Goal: Task Accomplishment & Management: Manage account settings

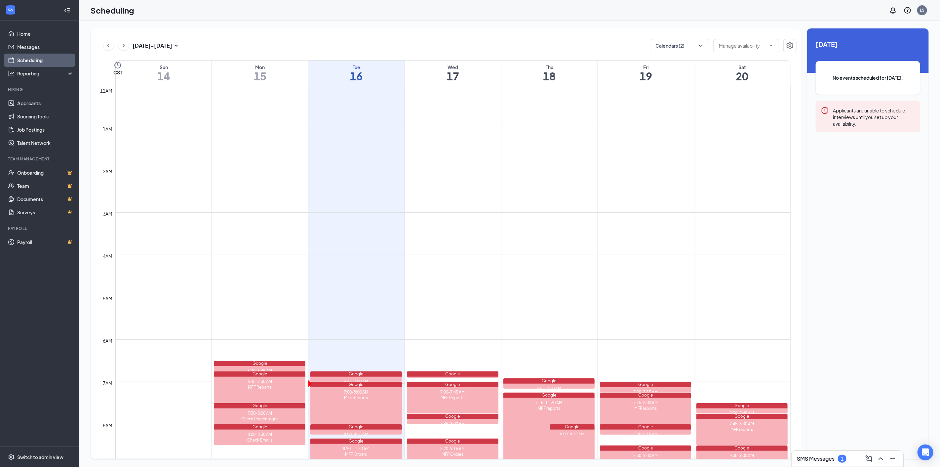
scroll to position [325, 0]
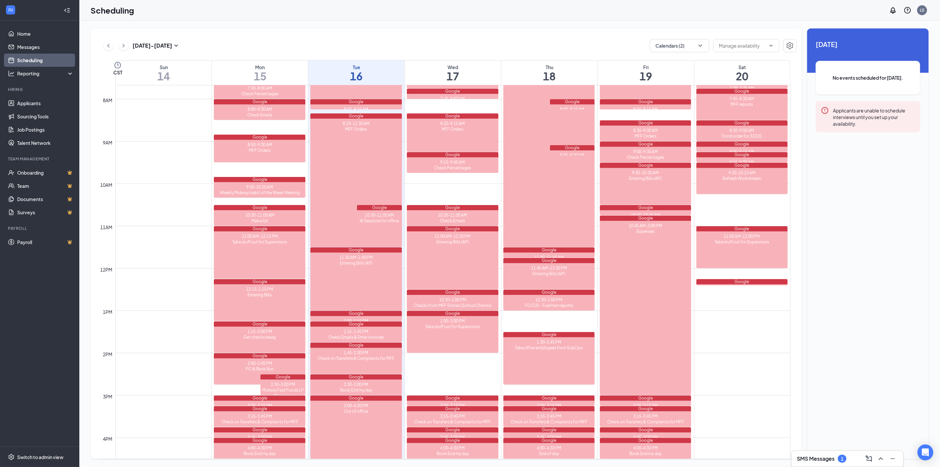
click at [814, 458] on h3 "SMS Messages" at bounding box center [816, 458] width 38 height 7
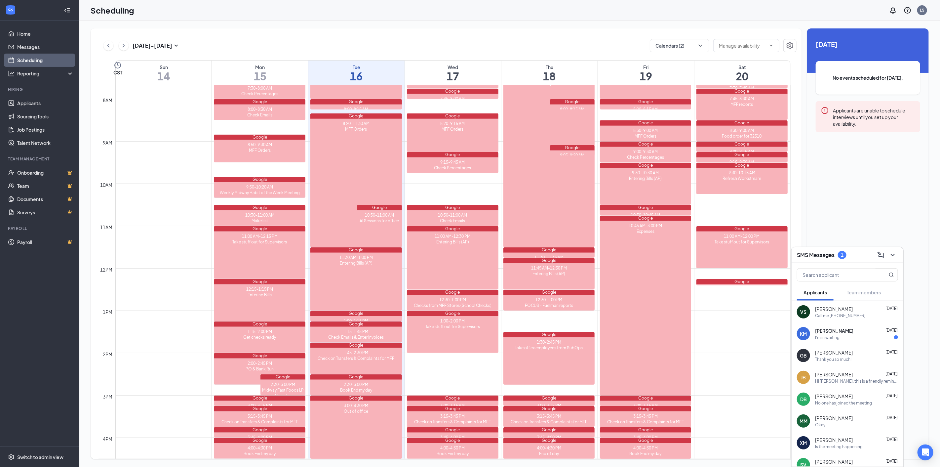
click at [822, 335] on div "I'm in waiting" at bounding box center [827, 338] width 24 height 6
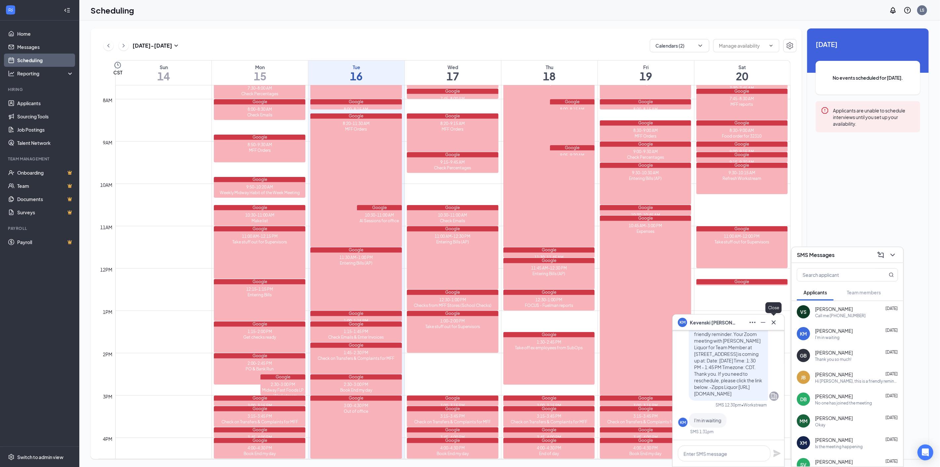
click at [772, 321] on icon "Cross" at bounding box center [774, 322] width 8 height 8
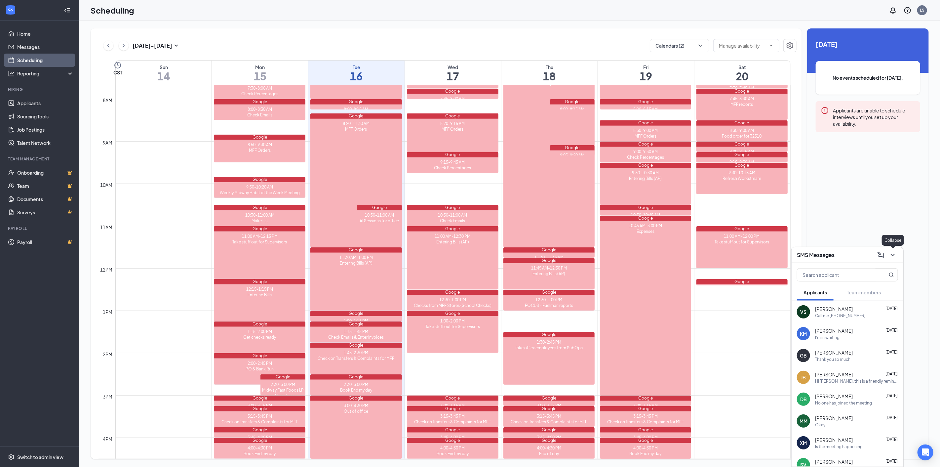
click at [893, 253] on icon "ChevronDown" at bounding box center [893, 255] width 8 height 8
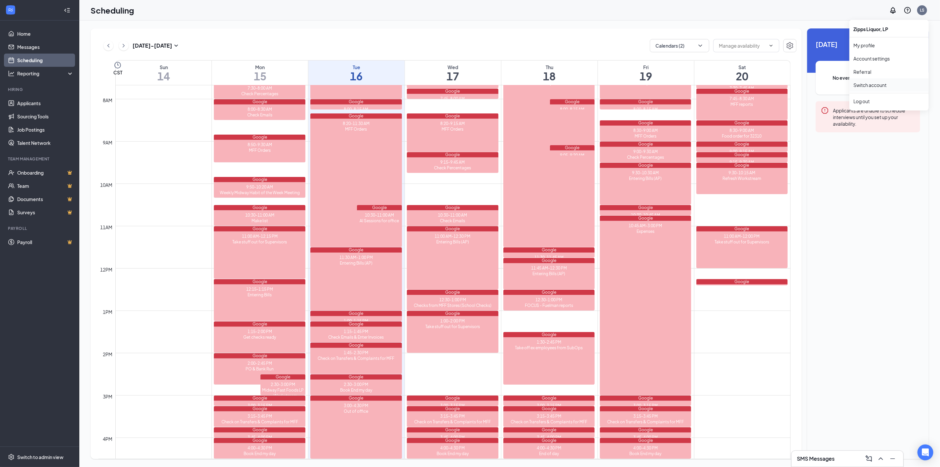
click at [882, 83] on link "Switch account" at bounding box center [870, 85] width 33 height 6
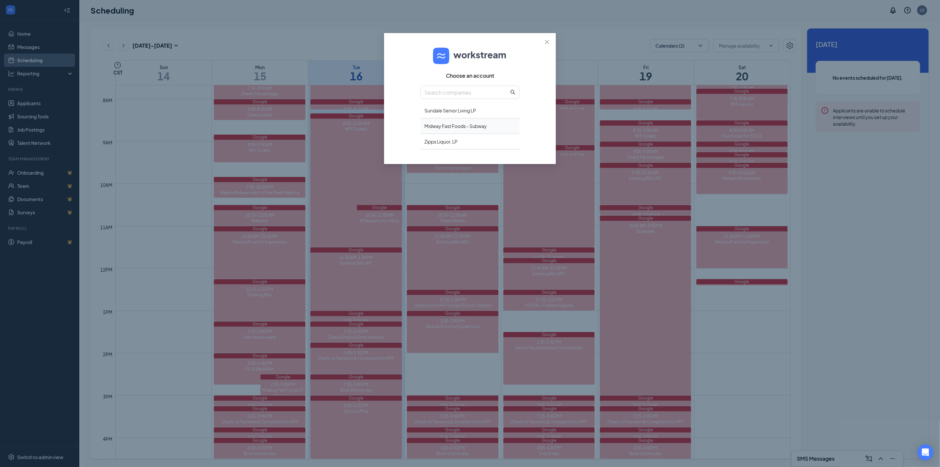
click at [425, 126] on div "Midway Fast Foods - Subway" at bounding box center [470, 126] width 99 height 16
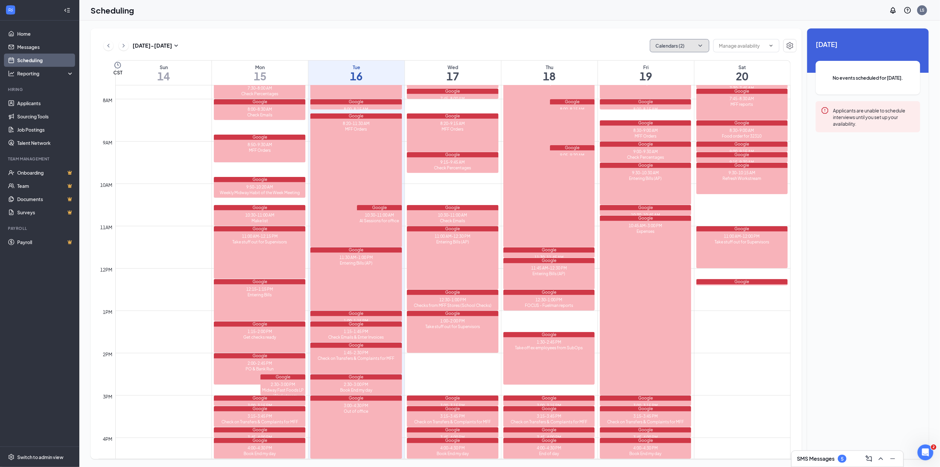
click at [698, 43] on icon "ChevronDown" at bounding box center [700, 45] width 7 height 7
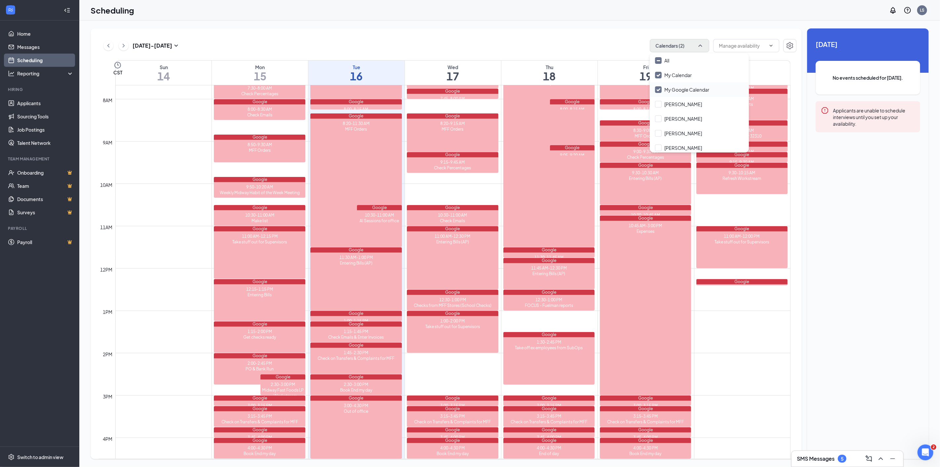
click at [657, 86] on input "My Google Calendar" at bounding box center [682, 89] width 54 height 7
checkbox input "false"
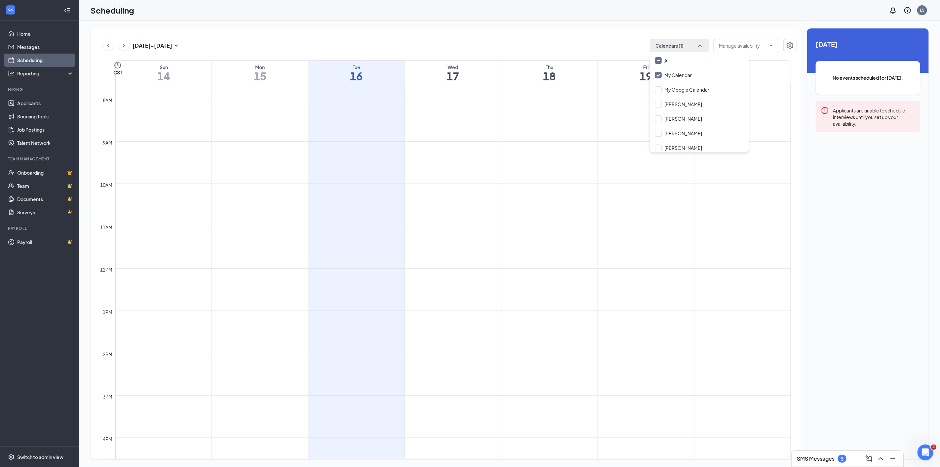
click at [849, 457] on div "SMS Messages 5" at bounding box center [847, 458] width 101 height 11
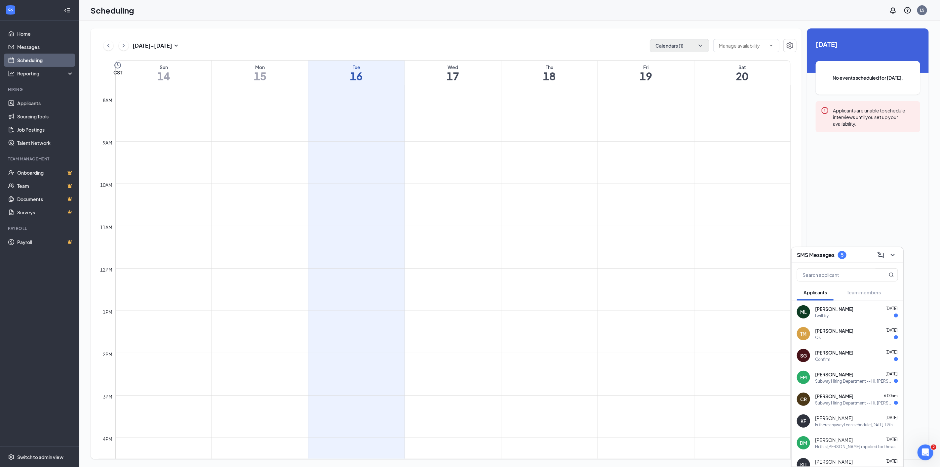
click at [835, 398] on span "Charles Ramirez" at bounding box center [834, 396] width 38 height 7
click at [837, 381] on div "Subway Hiring Department -- Hi, Emilie! Congratulations, your in-person intervi…" at bounding box center [854, 381] width 79 height 6
click at [832, 356] on div "Confirm" at bounding box center [856, 359] width 83 height 6
click at [831, 342] on div "TM Tanisha Mason Sep 15 Ok" at bounding box center [848, 334] width 112 height 22
click at [831, 316] on div "I will try" at bounding box center [856, 316] width 83 height 6
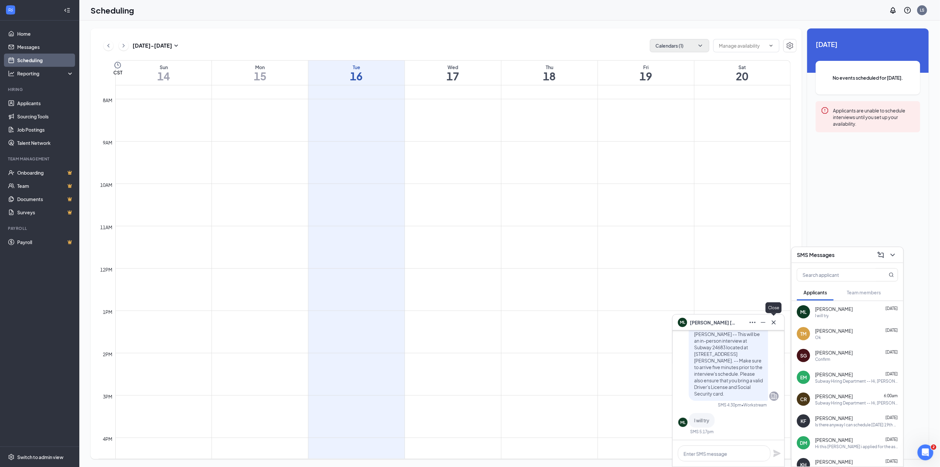
click at [775, 319] on icon "Cross" at bounding box center [774, 322] width 8 height 8
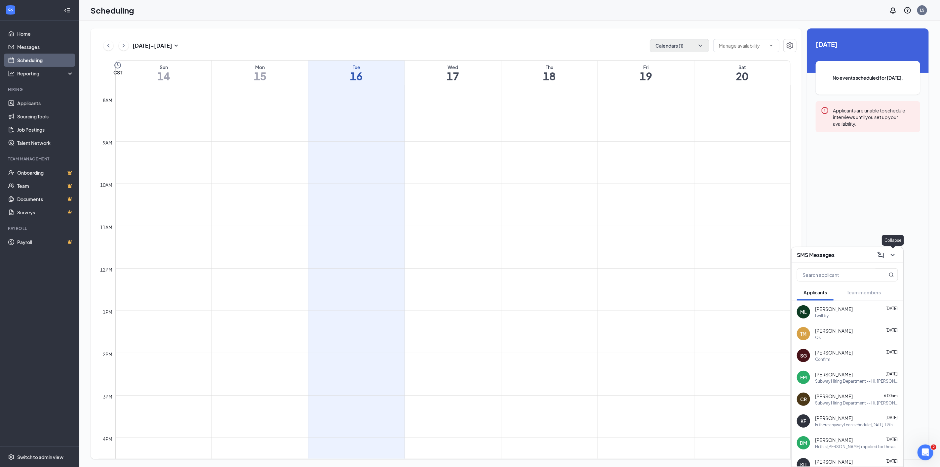
click at [894, 256] on icon "ChevronDown" at bounding box center [893, 255] width 8 height 8
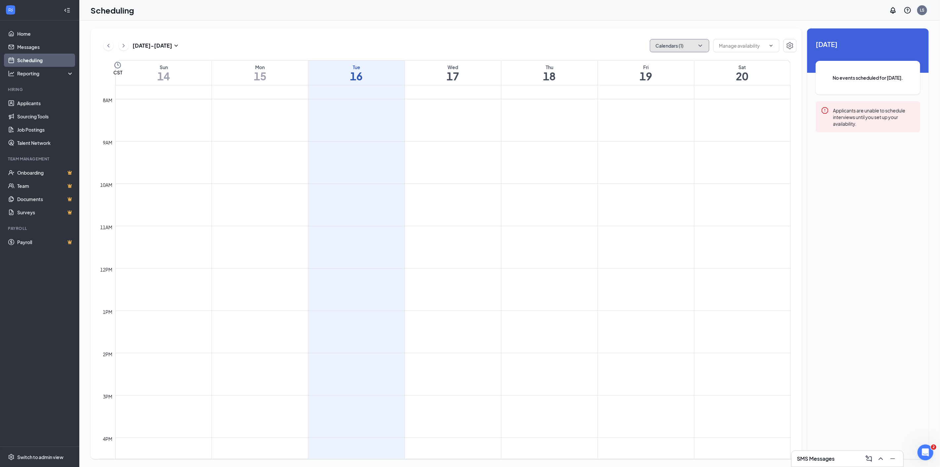
click at [702, 43] on icon "ChevronDown" at bounding box center [700, 45] width 7 height 7
click at [659, 117] on input "Janeth" at bounding box center [678, 118] width 47 height 7
checkbox input "true"
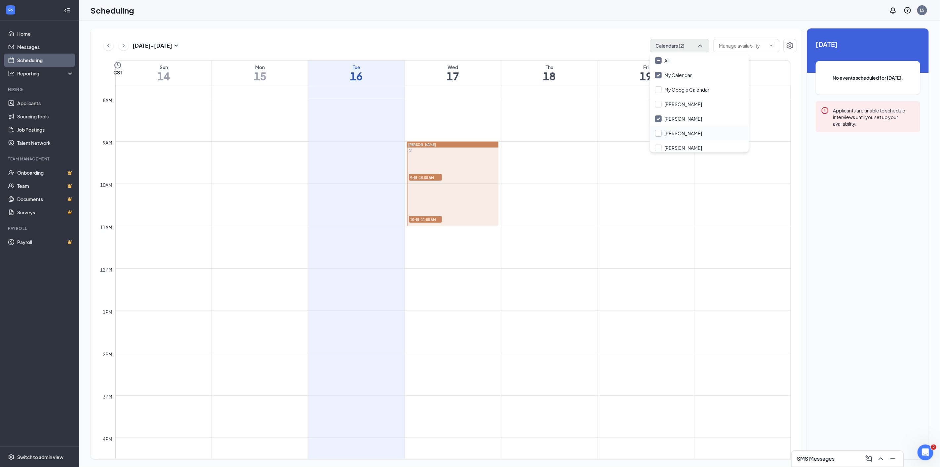
click at [659, 131] on input "Janeth Narvaez" at bounding box center [678, 133] width 47 height 7
checkbox input "true"
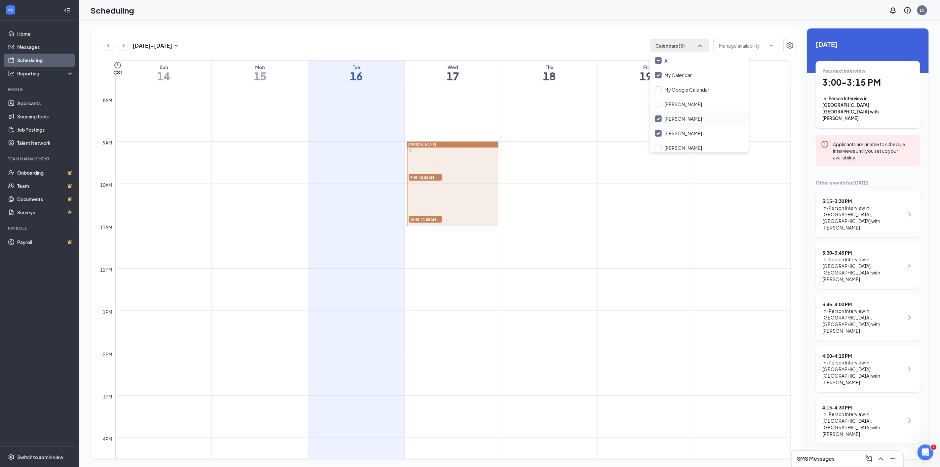
scroll to position [37, 0]
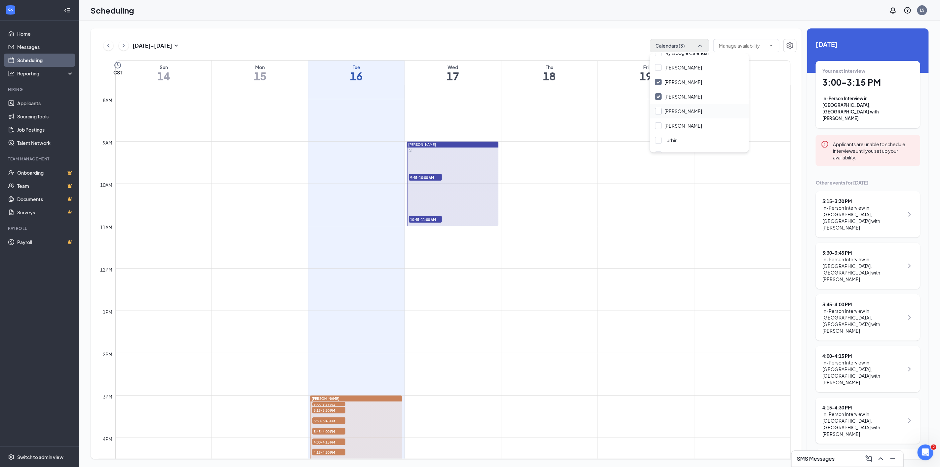
click at [660, 108] on input "Jose" at bounding box center [678, 111] width 47 height 7
checkbox input "true"
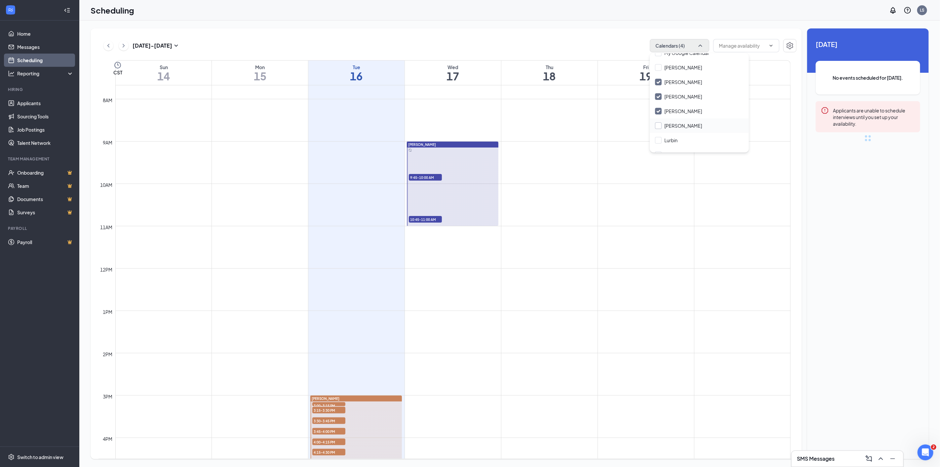
click at [660, 125] on input "Jose Brizuela" at bounding box center [678, 125] width 47 height 7
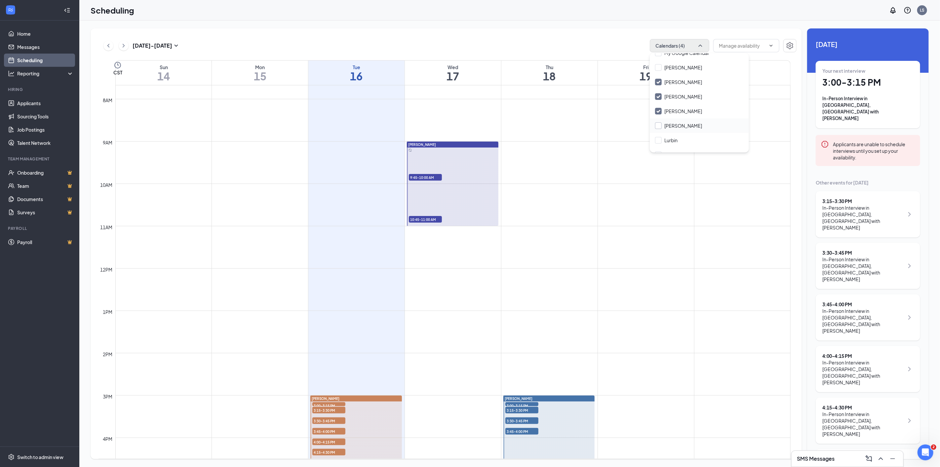
checkbox input "true"
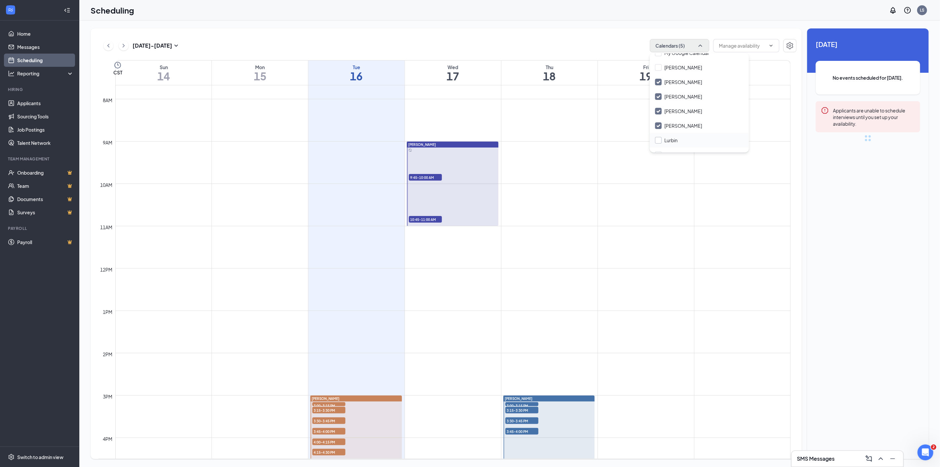
click at [657, 138] on input "Lurbin" at bounding box center [666, 140] width 22 height 7
checkbox input "true"
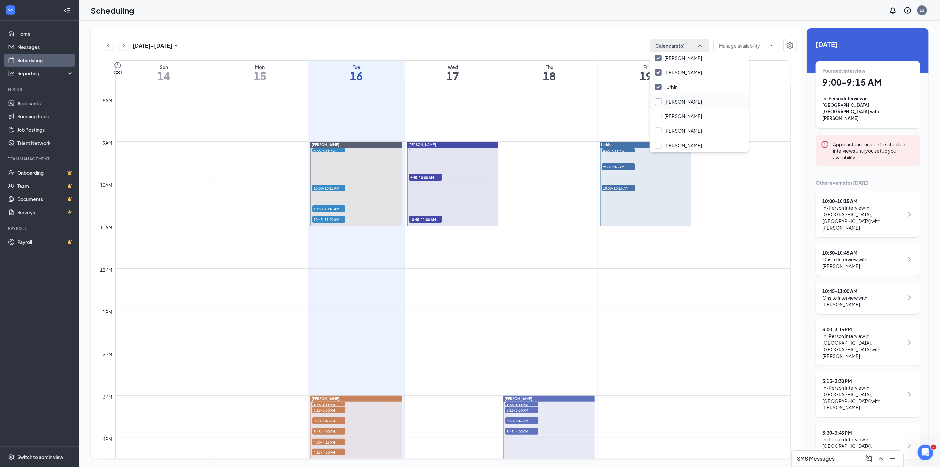
click at [660, 101] on input "Lurbin Figueroa" at bounding box center [678, 101] width 47 height 7
checkbox input "true"
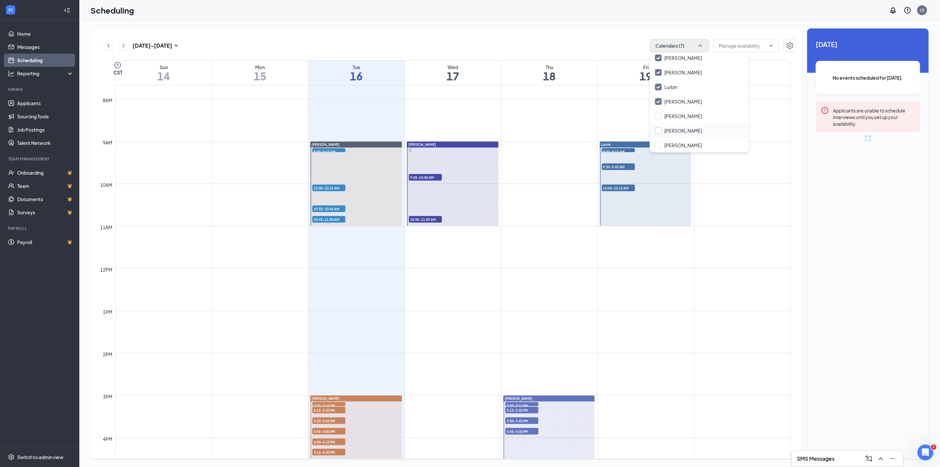
click at [658, 129] on input "Rosie Orozco" at bounding box center [678, 130] width 47 height 7
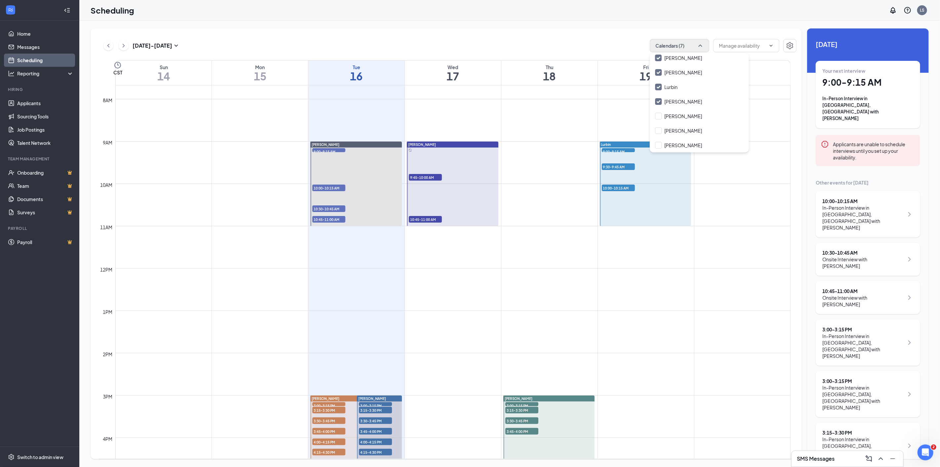
checkbox input "true"
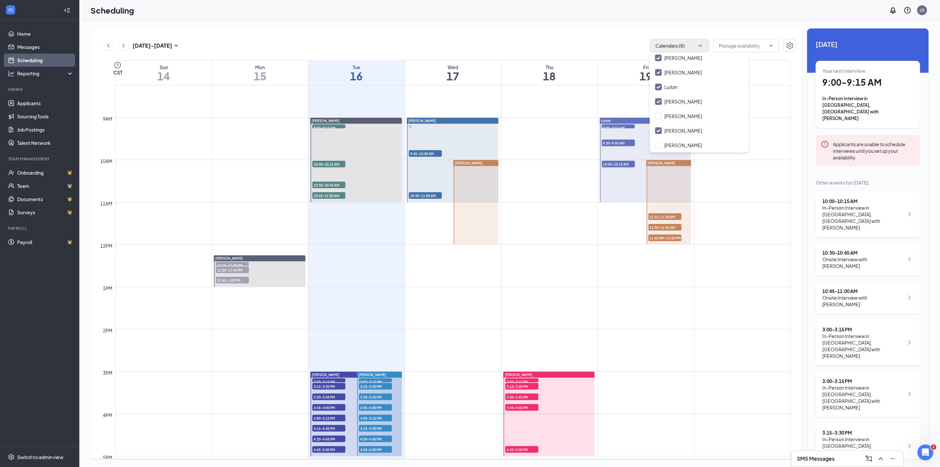
scroll to position [362, 0]
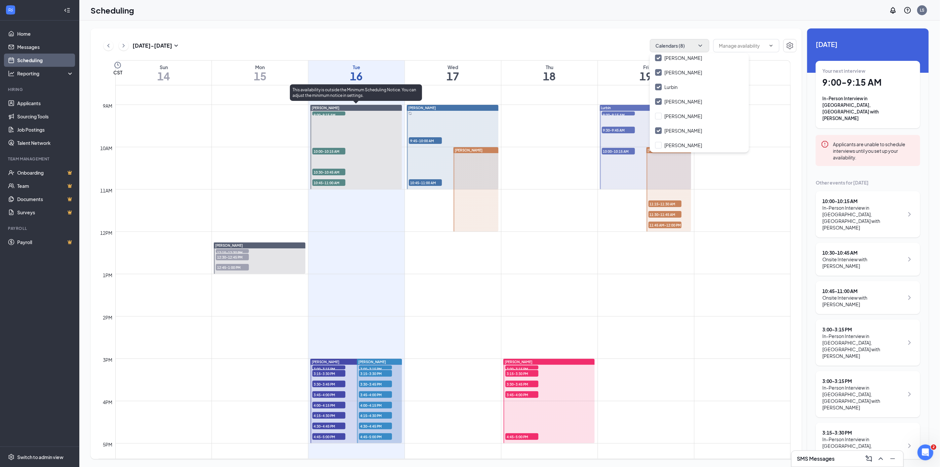
click at [317, 113] on span "9:00-9:15 AM" at bounding box center [328, 114] width 33 height 7
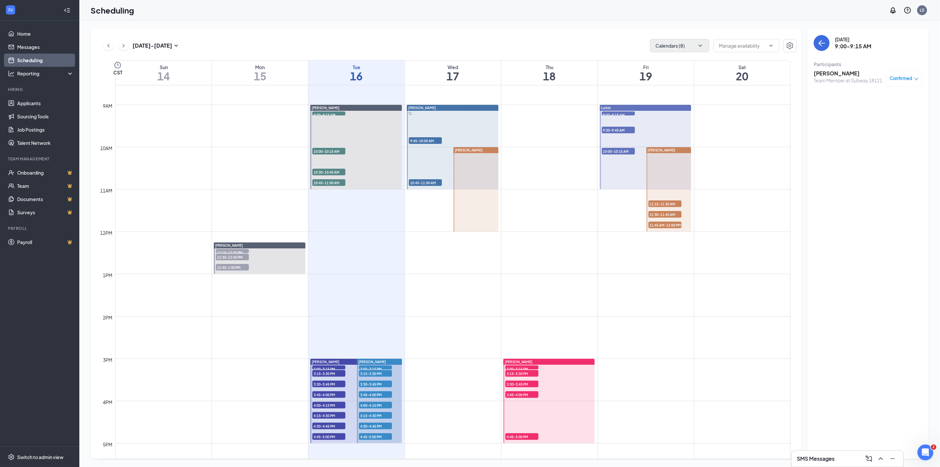
click at [837, 71] on h3 "Charles Ramirez" at bounding box center [848, 73] width 68 height 7
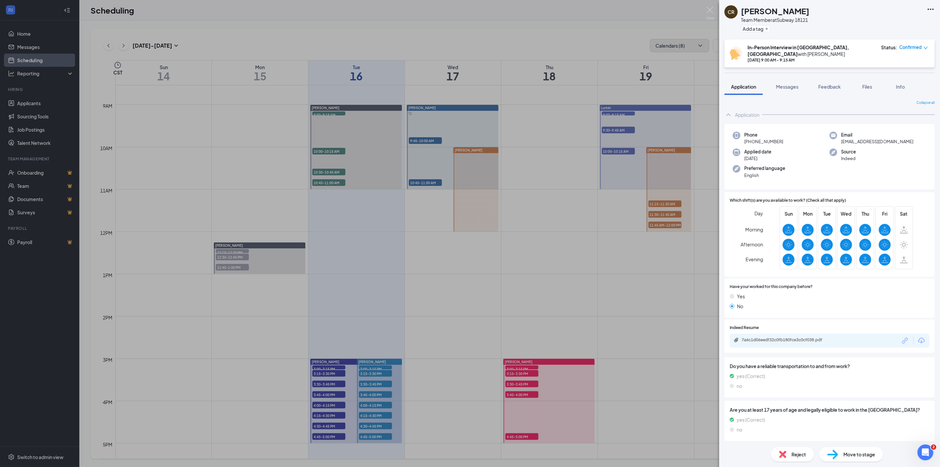
click at [922, 338] on icon "Download" at bounding box center [922, 341] width 7 height 6
click at [326, 150] on div "CR Charles Ramirez Team Member at Subway 18121 Add a tag In-Person Interview in…" at bounding box center [470, 233] width 940 height 467
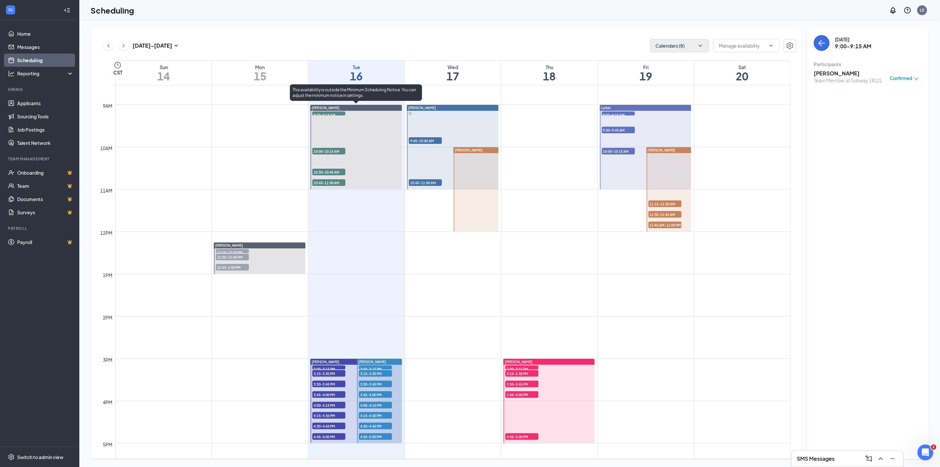
click at [319, 151] on span "10:00-10:15 AM" at bounding box center [328, 151] width 33 height 7
click at [847, 73] on h3 "Cameron Hosea" at bounding box center [848, 73] width 68 height 7
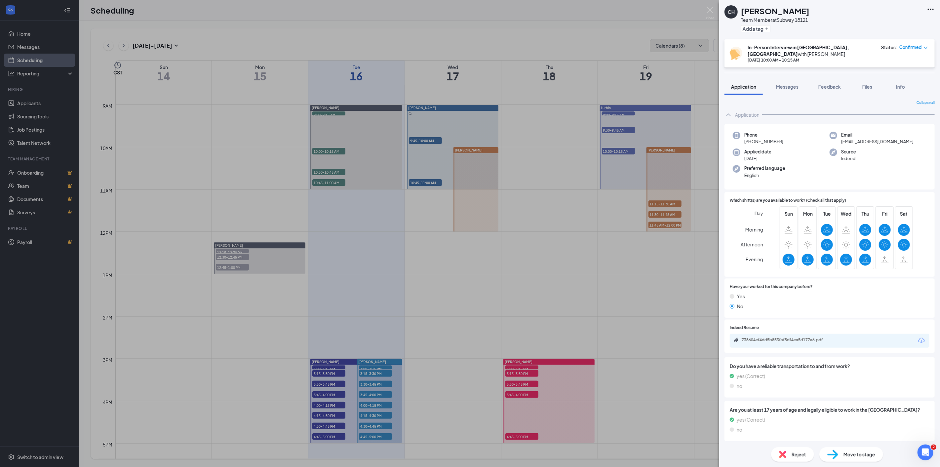
click at [923, 337] on icon "Download" at bounding box center [922, 341] width 8 height 8
click at [311, 175] on div "CH Cameron Hosea Team Member at Subway 18121 Add a tag In-Person Interview in C…" at bounding box center [470, 233] width 940 height 467
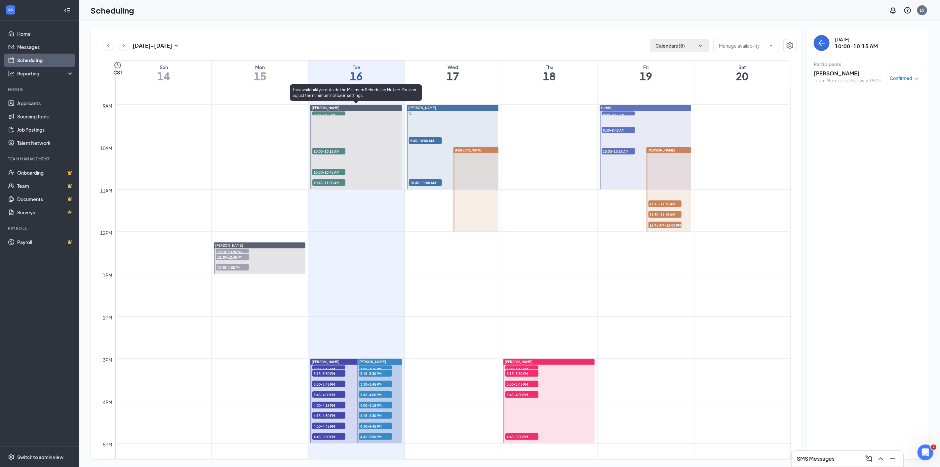
click at [324, 171] on span "10:30-10:45 AM" at bounding box center [328, 172] width 33 height 7
click at [818, 71] on h3 "Gavril Miller" at bounding box center [848, 73] width 69 height 7
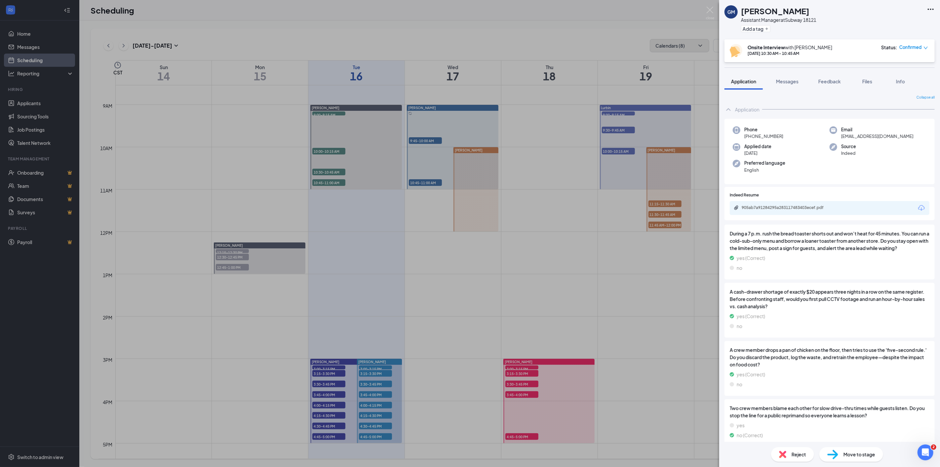
click at [918, 204] on icon "Download" at bounding box center [922, 208] width 8 height 8
click at [323, 181] on div "GM Gavril Miller Assistant Manager at Subway 18121 Add a tag Onsite Interview w…" at bounding box center [470, 233] width 940 height 467
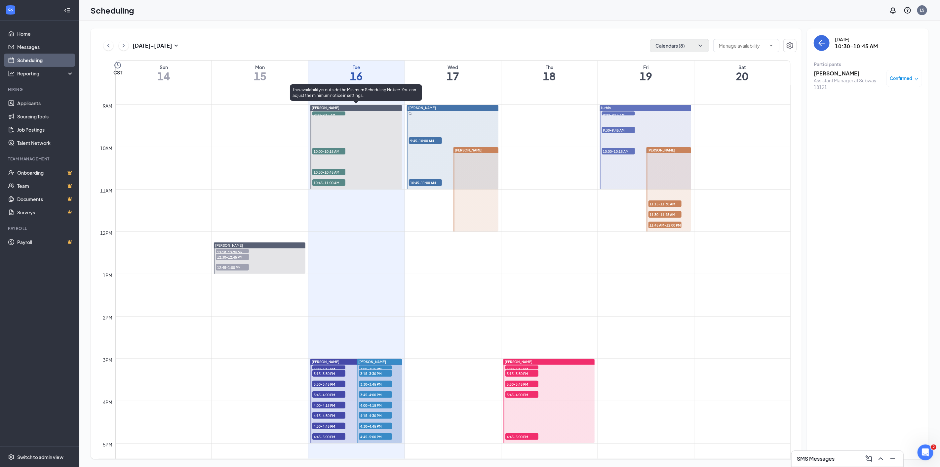
click at [320, 181] on span "10:45-11:00 AM" at bounding box center [328, 182] width 33 height 7
click at [825, 69] on div "Kimberly Rendon Assistant Manager at Subway 18121 Confirmed" at bounding box center [868, 79] width 108 height 25
click at [825, 70] on h3 "Kimberly Rendon" at bounding box center [848, 73] width 69 height 7
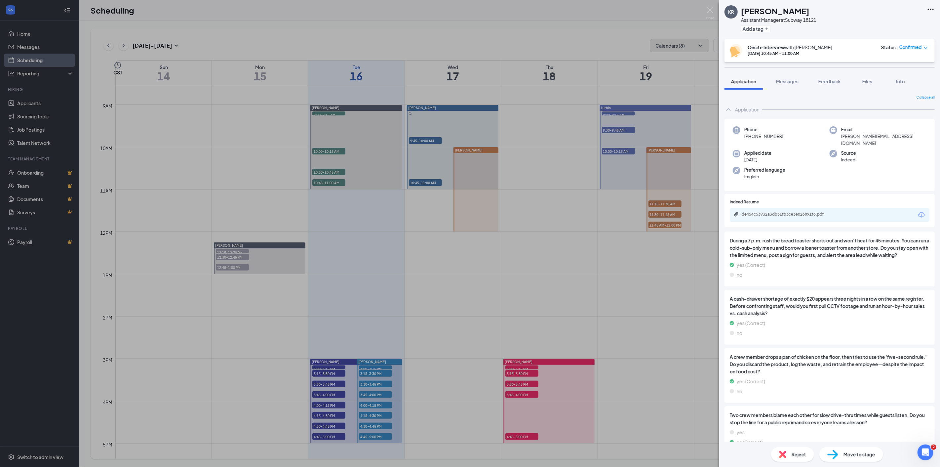
click at [918, 211] on icon "Download" at bounding box center [922, 215] width 8 height 8
click at [368, 245] on div "KR Kimberly Rendon Assistant Manager at Subway 18121 Add a tag Onsite Interview…" at bounding box center [470, 233] width 940 height 467
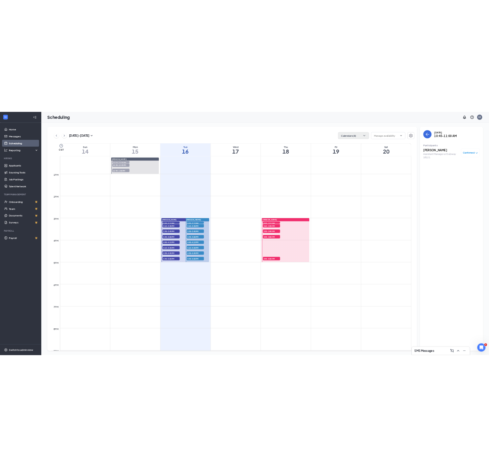
scroll to position [582, 0]
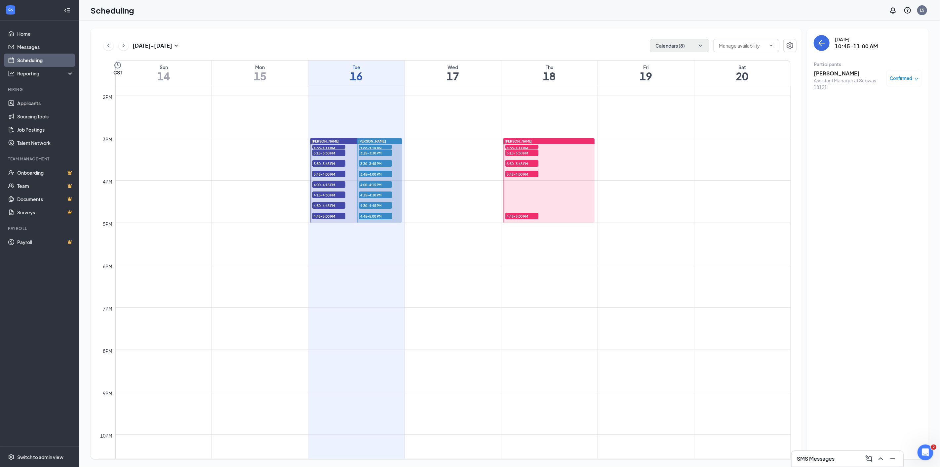
click at [330, 145] on span "3:00-3:15 PM" at bounding box center [328, 148] width 33 height 7
click at [829, 74] on h3 "Jacob Biem" at bounding box center [848, 73] width 68 height 7
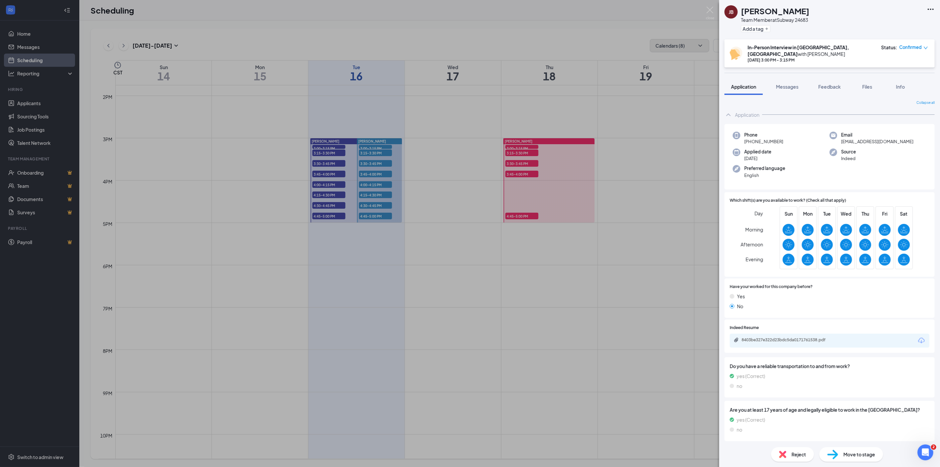
click at [920, 337] on icon "Download" at bounding box center [922, 341] width 8 height 8
click at [330, 153] on div "JB Jacob Biem Team Member at Subway 24683 Add a tag In-Person Interview in Conr…" at bounding box center [470, 233] width 940 height 467
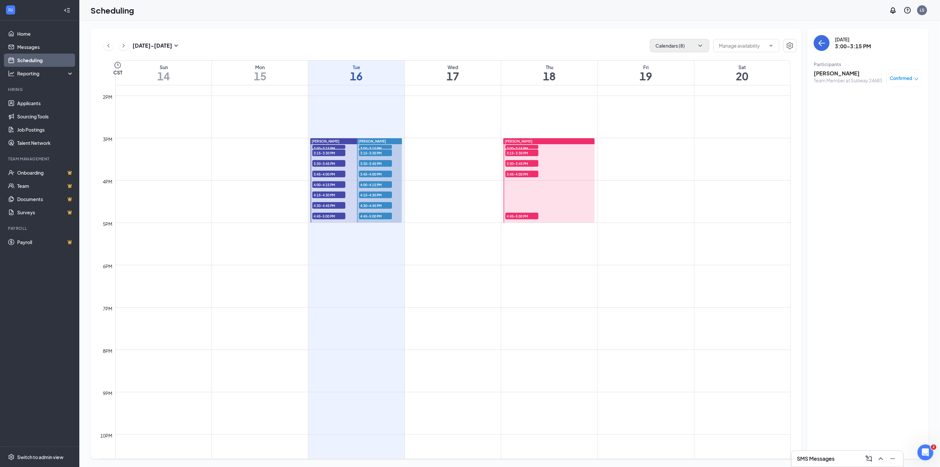
click at [321, 153] on span "3:15-3:30 PM" at bounding box center [328, 152] width 33 height 7
click at [829, 72] on h3 "Aaron Thomas" at bounding box center [848, 73] width 69 height 7
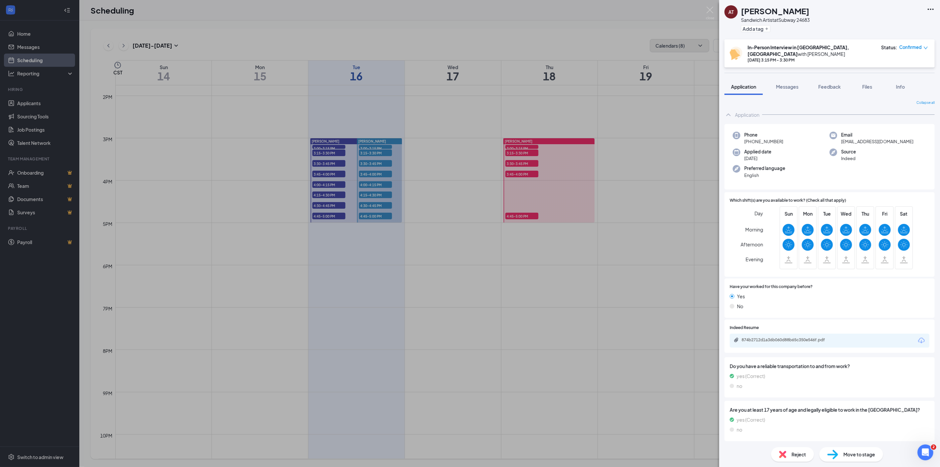
click at [919, 337] on icon "Download" at bounding box center [922, 341] width 8 height 8
click at [331, 166] on div "AT Aaron Thomas Sandwich Artist at Subway 24683 Add a tag In-Person Interview i…" at bounding box center [470, 233] width 940 height 467
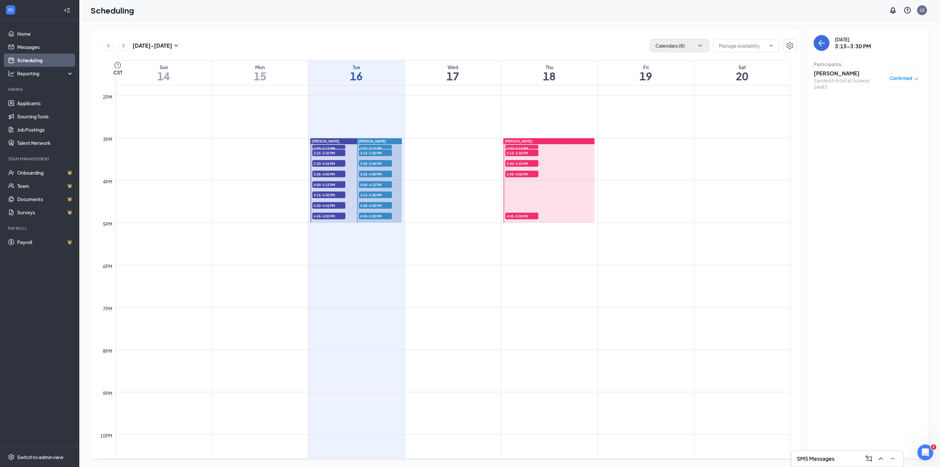
click at [324, 164] on span "3:30-3:45 PM" at bounding box center [328, 163] width 33 height 7
click at [824, 75] on h3 "michelle ochoa" at bounding box center [848, 73] width 68 height 7
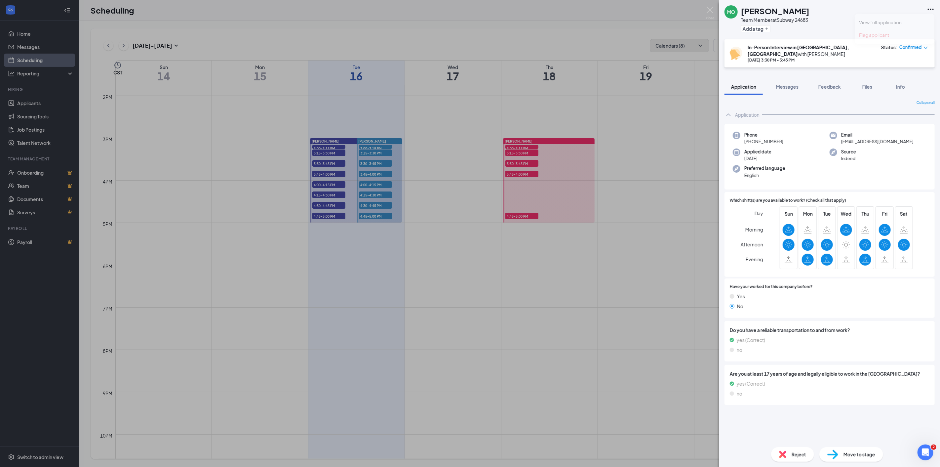
click at [933, 8] on icon "Ellipses" at bounding box center [931, 9] width 8 height 8
click at [876, 22] on link "View full application" at bounding box center [894, 24] width 71 height 7
click at [320, 174] on div "MO michelle ochoa Team Member at Subway 24683 Add a tag In-Person Interview in …" at bounding box center [470, 233] width 940 height 467
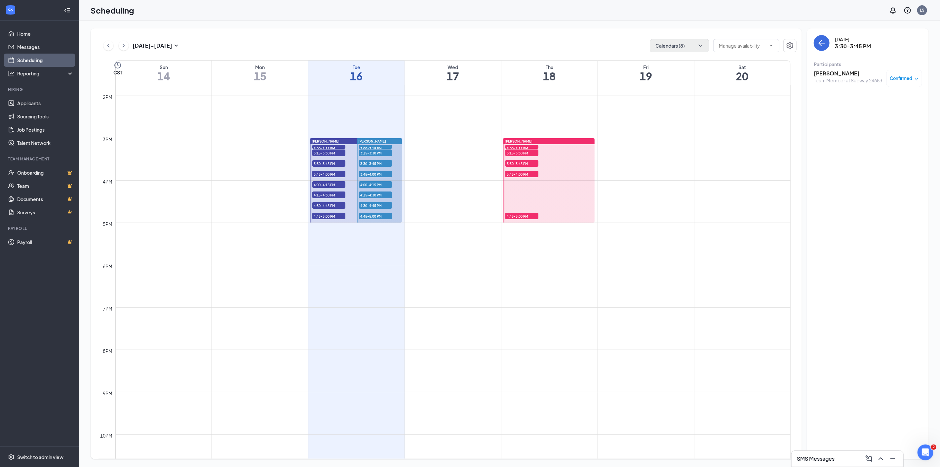
click at [324, 171] on span "3:45-4:00 PM" at bounding box center [328, 174] width 33 height 7
click at [821, 73] on h3 "Orlando Peary" at bounding box center [848, 73] width 69 height 7
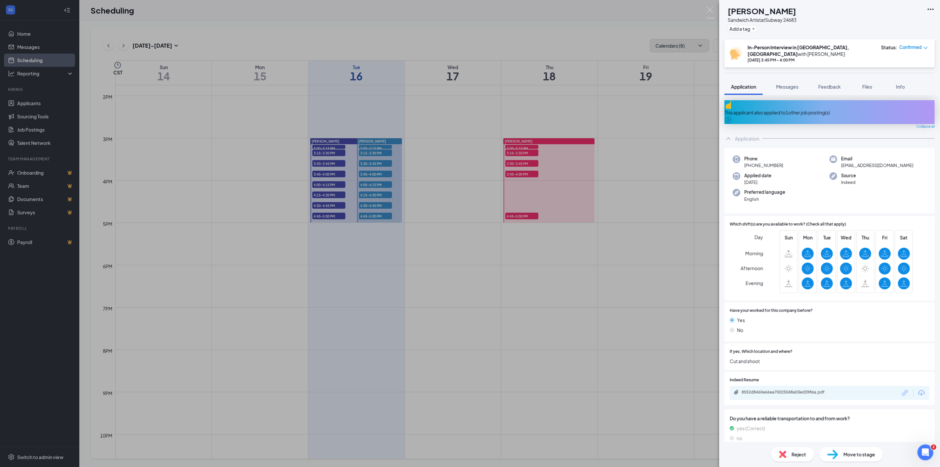
click at [919, 390] on icon "Download" at bounding box center [922, 393] width 7 height 6
click at [326, 185] on div "OP Orlando Peary Sandwich Artist at Subway 24683 Add a tag In-Person Interview …" at bounding box center [470, 233] width 940 height 467
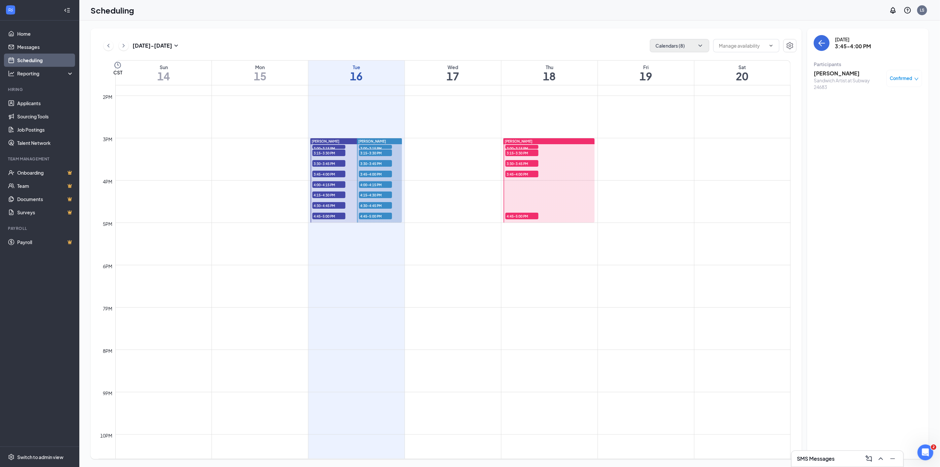
click at [318, 183] on span "4:00-4:15 PM" at bounding box center [328, 184] width 33 height 7
click at [824, 73] on h3 "Sandra Grisby" at bounding box center [848, 73] width 68 height 7
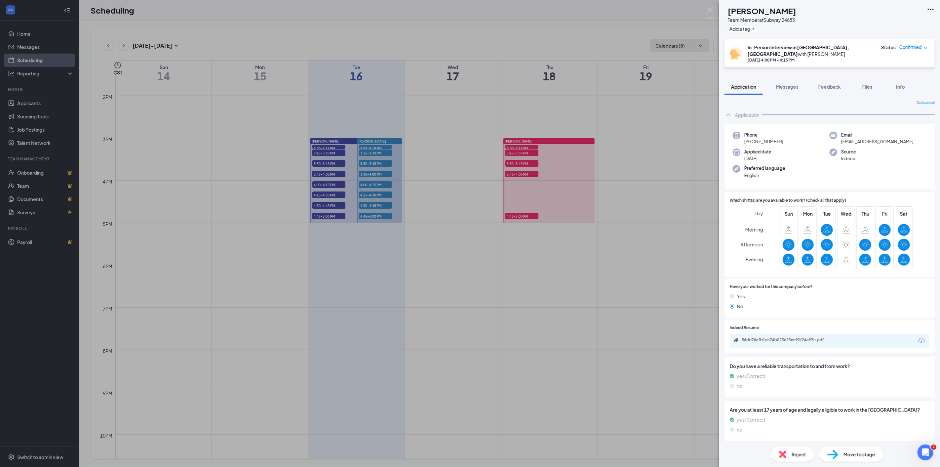
click at [921, 338] on icon "Download" at bounding box center [922, 341] width 7 height 6
click at [325, 197] on div "SG Sandra Grisby Team Member at Subway 24683 Add a tag In-Person Interview in C…" at bounding box center [470, 233] width 940 height 467
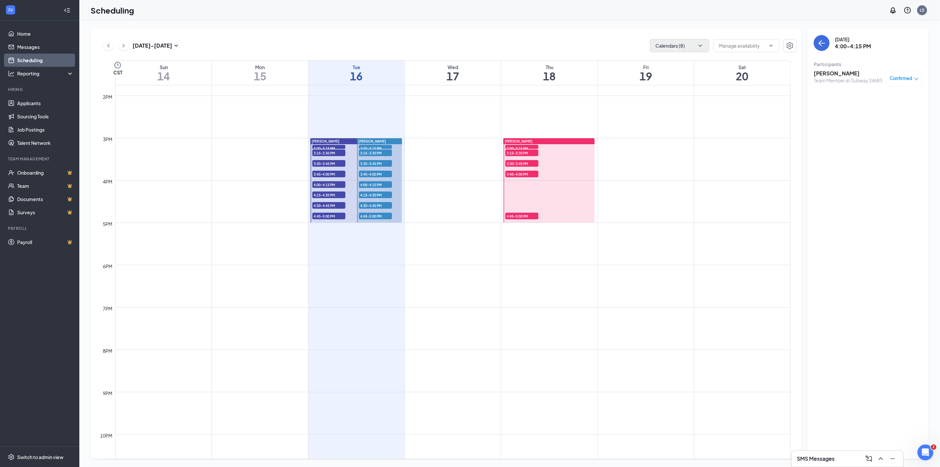
click at [323, 193] on span "4:15-4:30 PM" at bounding box center [328, 194] width 33 height 7
click at [833, 71] on h3 "Emilie Martinez" at bounding box center [848, 73] width 68 height 7
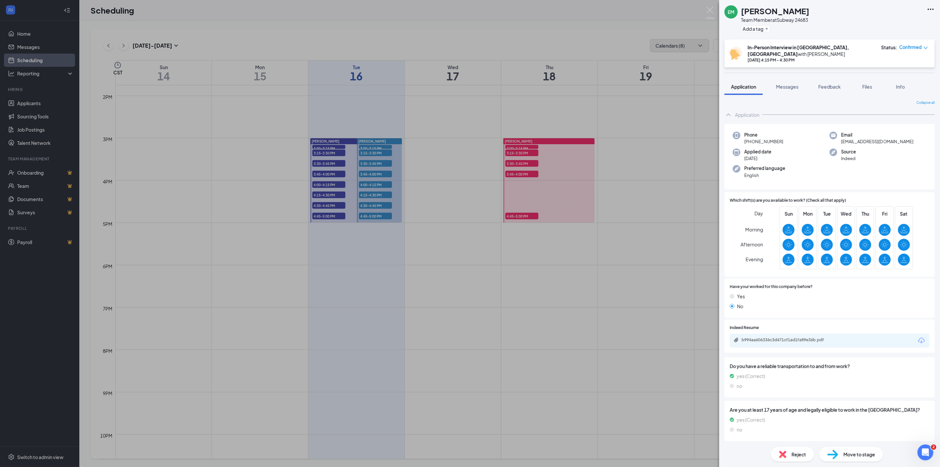
click at [923, 337] on icon "Download" at bounding box center [922, 341] width 8 height 8
click at [329, 207] on div "EM Emilie Martinez Team Member at Subway 24683 Add a tag In-Person Interview in…" at bounding box center [470, 233] width 940 height 467
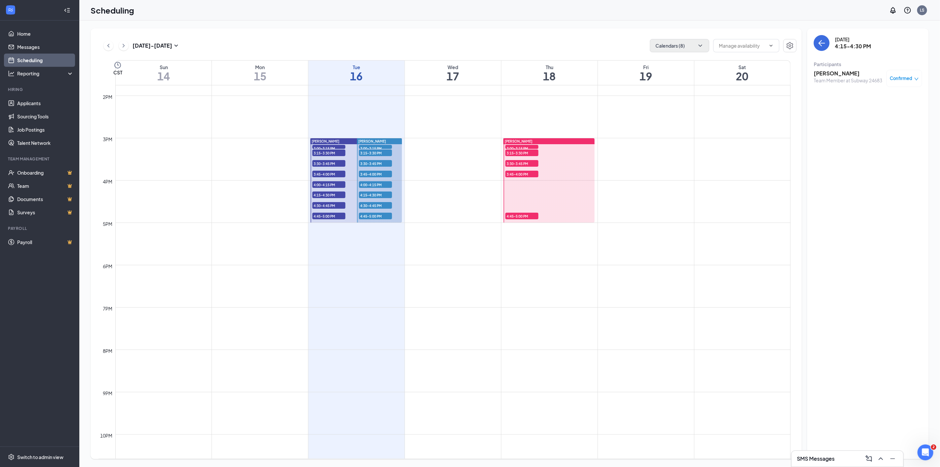
click at [321, 206] on span "4:30-4:45 PM" at bounding box center [328, 205] width 33 height 7
click at [813, 74] on div "Tuesday, Sep 16 4:30-4:45 PM Participants Michael Lilley Team Member at Subway …" at bounding box center [868, 243] width 122 height 431
click at [825, 72] on h3 "Michael Lilley" at bounding box center [848, 73] width 68 height 7
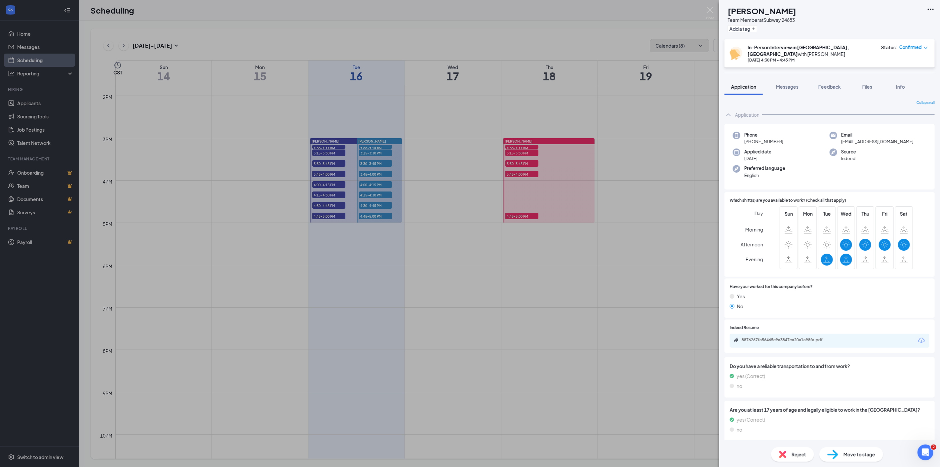
click at [921, 337] on icon "Download" at bounding box center [922, 341] width 8 height 8
click at [318, 215] on div "ML Michael Lilley Team Member at Subway 24683 Add a tag In-Person Interview in …" at bounding box center [470, 233] width 940 height 467
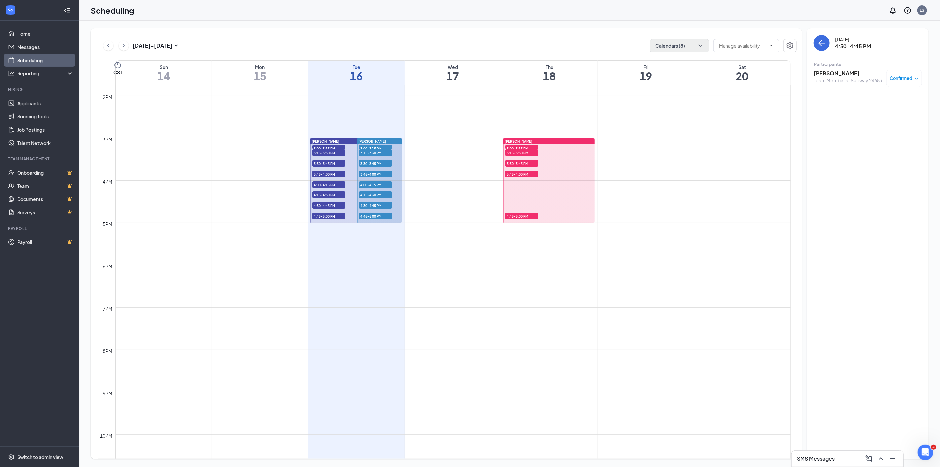
click at [321, 215] on span "4:45-5:00 PM" at bounding box center [328, 216] width 33 height 7
click at [838, 70] on h3 "Tanisha Mason" at bounding box center [848, 73] width 68 height 7
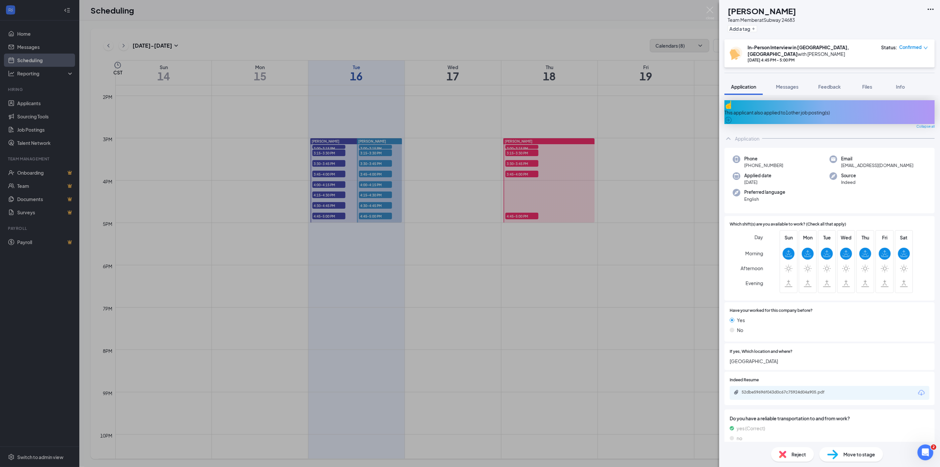
click at [911, 386] on div "52dbe59696f043d0c67c75924d04a905.pdf" at bounding box center [830, 393] width 200 height 14
click at [918, 389] on icon "Download" at bounding box center [922, 393] width 8 height 8
click at [372, 147] on div "TM Tanisha Mason Team Member at Subway 24683 Add a tag In-Person Interview in C…" at bounding box center [470, 233] width 940 height 467
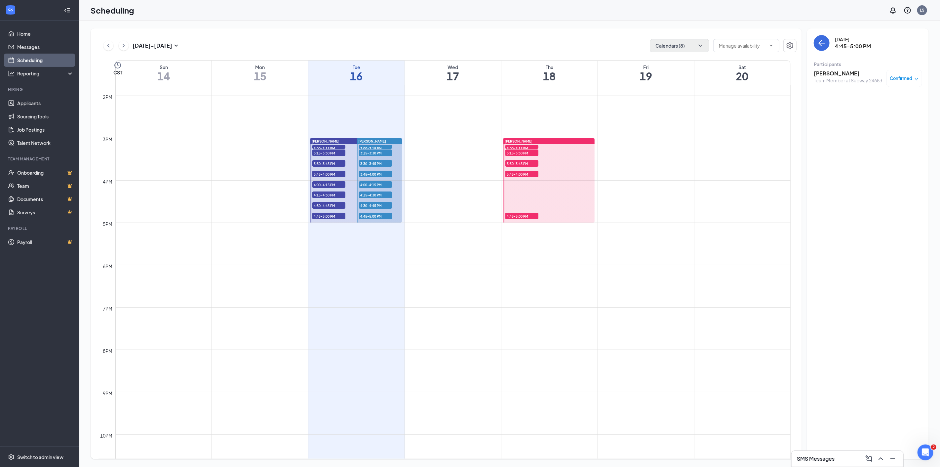
click at [365, 146] on span "3:00-3:15 PM" at bounding box center [375, 148] width 33 height 7
click at [834, 73] on h3 "jacob ramirez" at bounding box center [848, 73] width 68 height 7
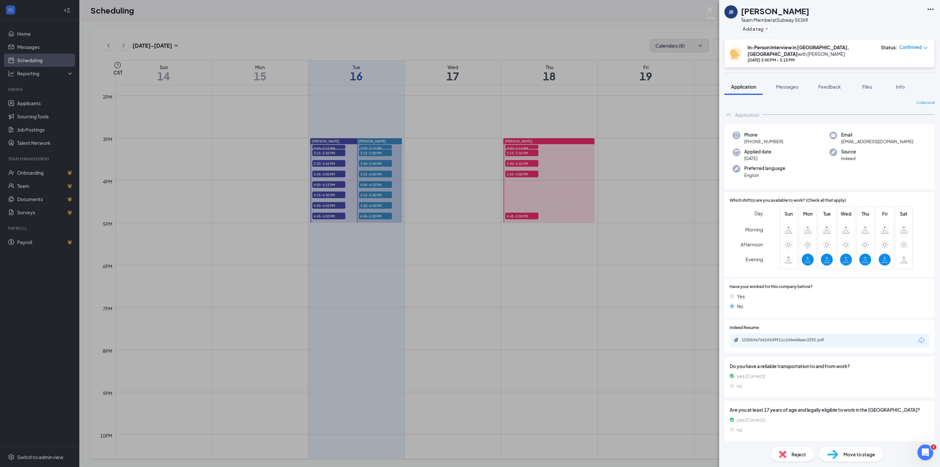
click at [920, 338] on icon "Download" at bounding box center [922, 341] width 7 height 6
drag, startPoint x: 371, startPoint y: 153, endPoint x: 404, endPoint y: 153, distance: 32.7
click at [371, 153] on div "JR jacob ramirez Team Member at Subway 56369 Add a tag In-Person Interview in H…" at bounding box center [470, 233] width 940 height 467
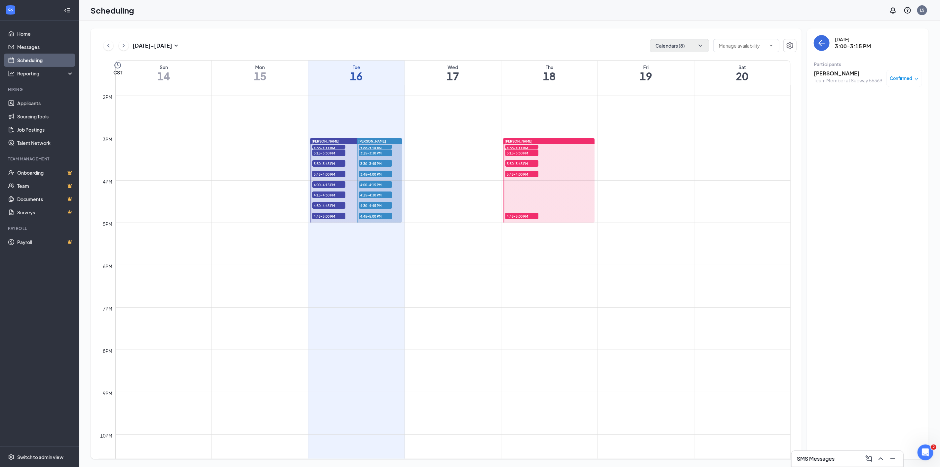
click at [371, 151] on span "3:15-3:30 PM" at bounding box center [375, 152] width 33 height 7
click at [821, 73] on h3 "Ieasha Jones" at bounding box center [848, 73] width 68 height 7
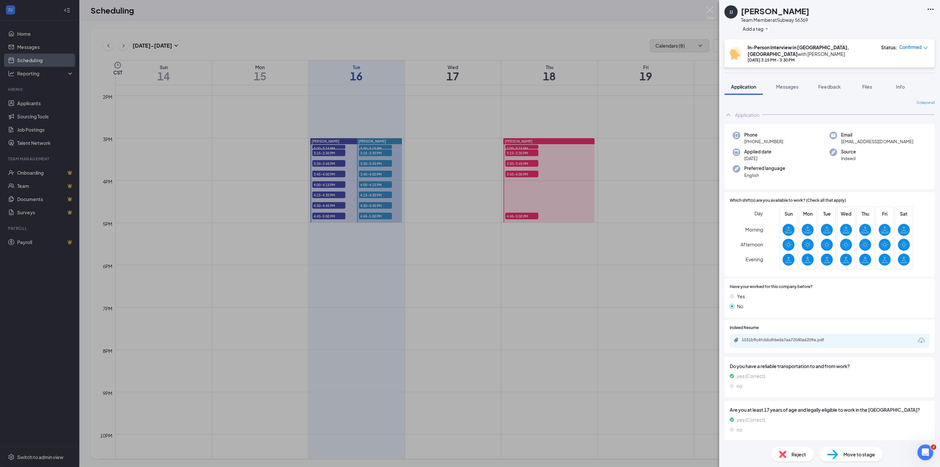
click at [921, 337] on icon "Download" at bounding box center [922, 341] width 8 height 8
click at [374, 162] on div "IJ Ieasha Jones Team Member at Subway 56369 Add a tag In-Person Interview in Ho…" at bounding box center [470, 233] width 940 height 467
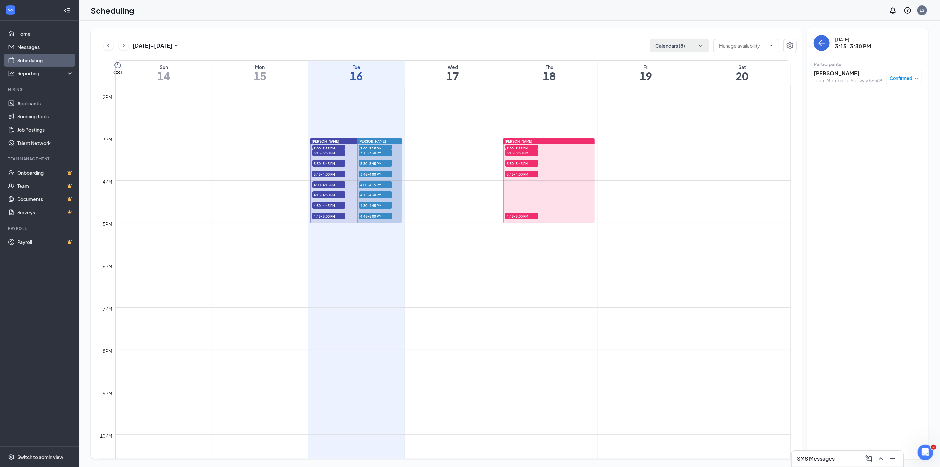
drag, startPoint x: 364, startPoint y: 163, endPoint x: 587, endPoint y: 135, distance: 224.6
click at [365, 162] on span "3:30-3:45 PM" at bounding box center [375, 163] width 33 height 7
click at [836, 72] on h3 "La’Nyah Davis" at bounding box center [848, 73] width 68 height 7
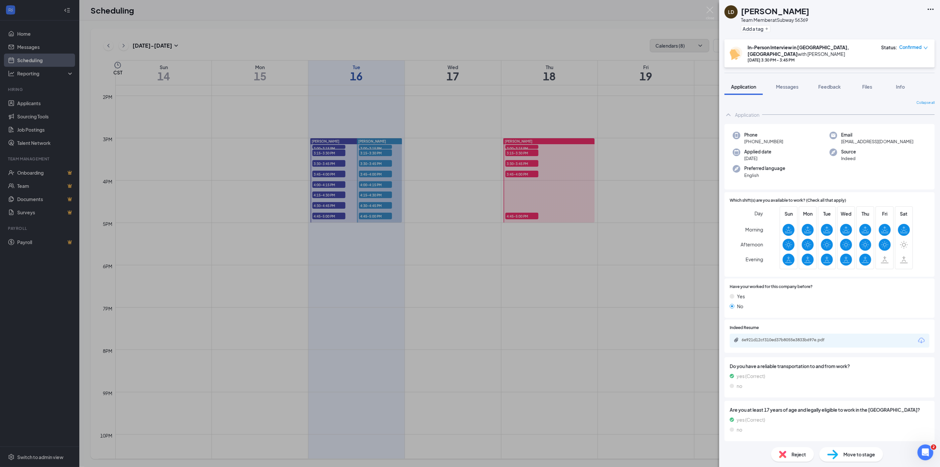
click at [923, 337] on icon "Download" at bounding box center [922, 341] width 8 height 8
click at [363, 173] on div "LD La’Nyah Davis Team Member at Subway 56369 Add a tag In-Person Interview in H…" at bounding box center [470, 233] width 940 height 467
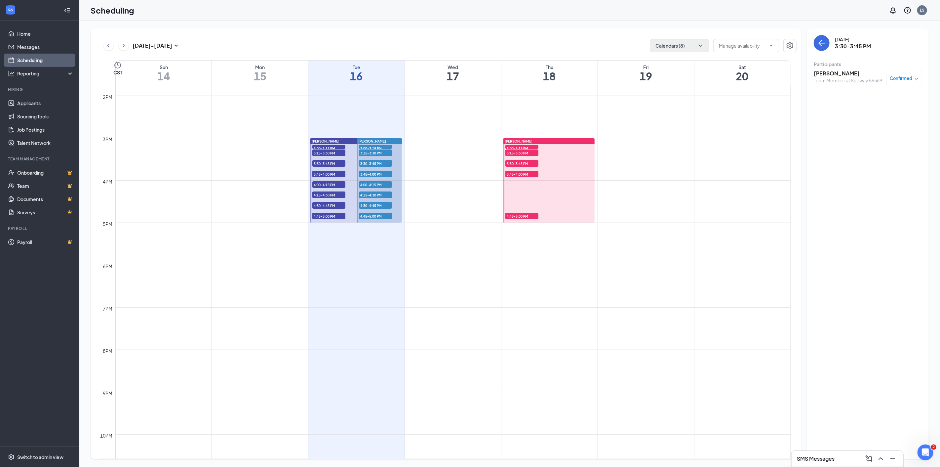
click at [366, 174] on span "3:45-4:00 PM" at bounding box center [375, 174] width 33 height 7
click at [838, 73] on h3 "Crystal Lavergne" at bounding box center [848, 73] width 68 height 7
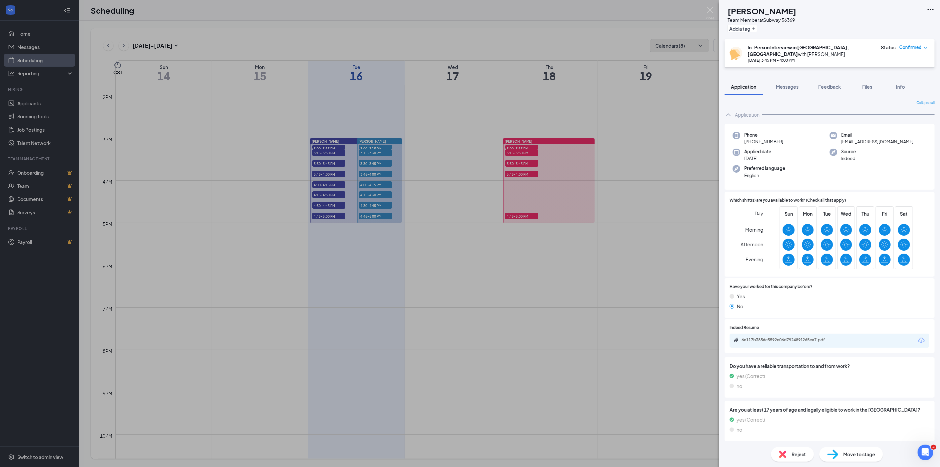
click at [923, 337] on icon "Download" at bounding box center [922, 341] width 8 height 8
click at [368, 184] on div "CL Crystal Lavergne Team Member at Subway 56369 Add a tag In-Person Interview i…" at bounding box center [470, 233] width 940 height 467
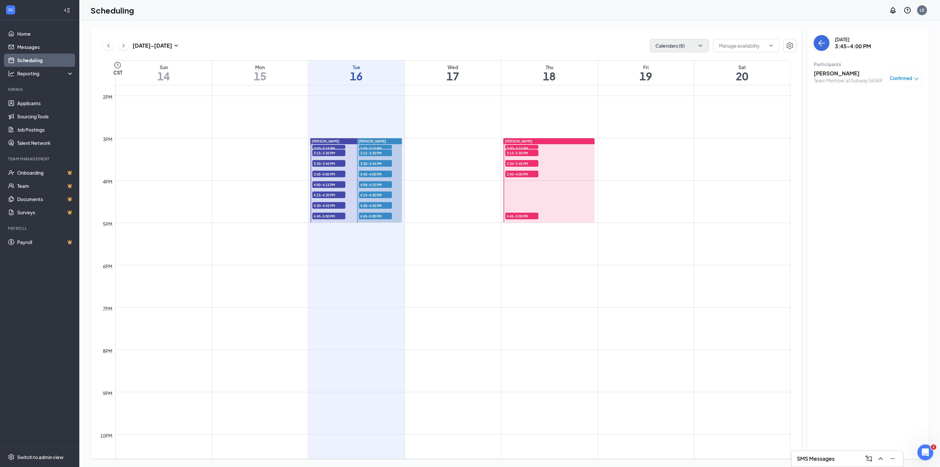
click at [363, 184] on span "4:00-4:15 PM" at bounding box center [375, 184] width 33 height 7
click at [840, 72] on h3 "Christopher Rodriguez" at bounding box center [848, 73] width 68 height 7
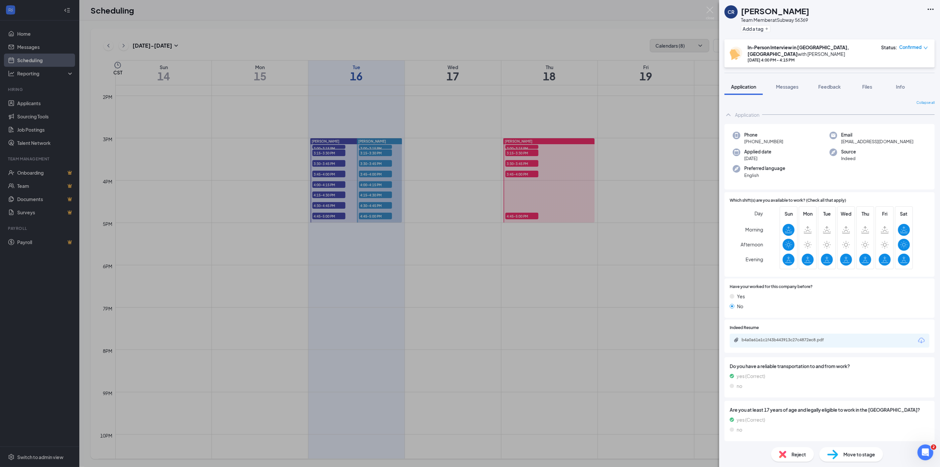
click at [924, 337] on icon "Download" at bounding box center [922, 341] width 8 height 8
click at [371, 197] on div "CR Christopher Rodriguez Team Member at Subway 56369 Add a tag In-Person Interv…" at bounding box center [470, 233] width 940 height 467
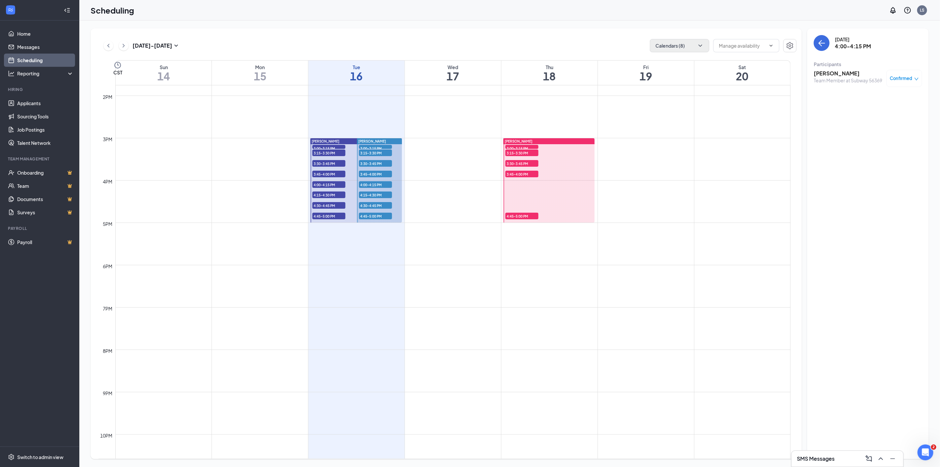
click at [368, 193] on span "4:15-4:30 PM" at bounding box center [375, 194] width 33 height 7
click at [822, 72] on h3 "Olivia Jones" at bounding box center [848, 73] width 68 height 7
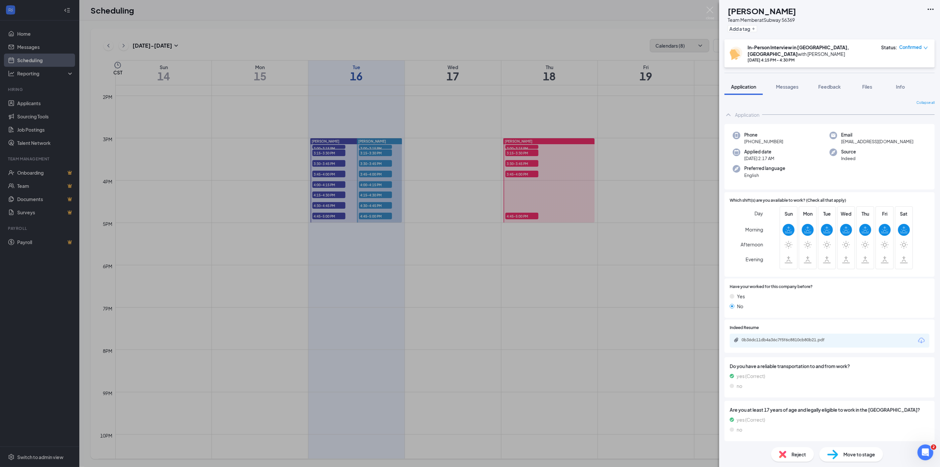
click at [923, 337] on icon "Download" at bounding box center [922, 341] width 8 height 8
click at [361, 202] on div "OJ Olivia Jones Team Member at Subway 56369 Add a tag In-Person Interview in Ho…" at bounding box center [470, 233] width 940 height 467
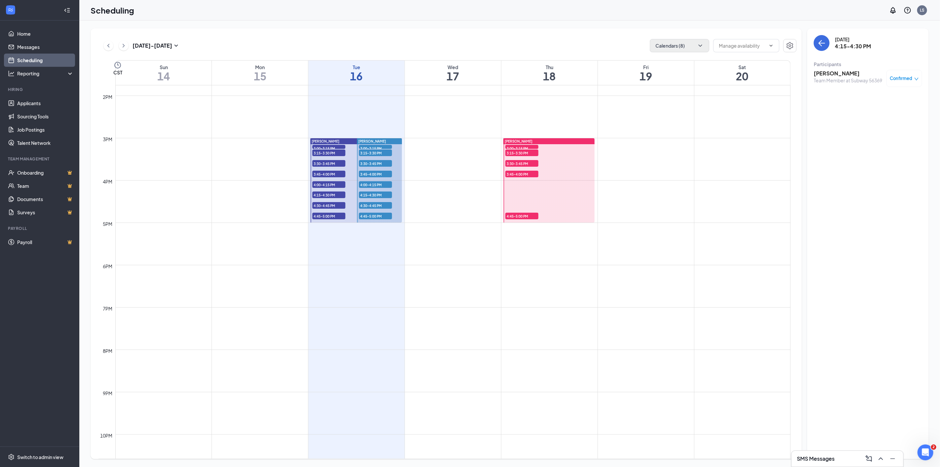
click at [374, 207] on span "4:30-4:45 PM" at bounding box center [375, 205] width 33 height 7
click at [831, 73] on h3 "Dphontay Smiley" at bounding box center [848, 73] width 68 height 7
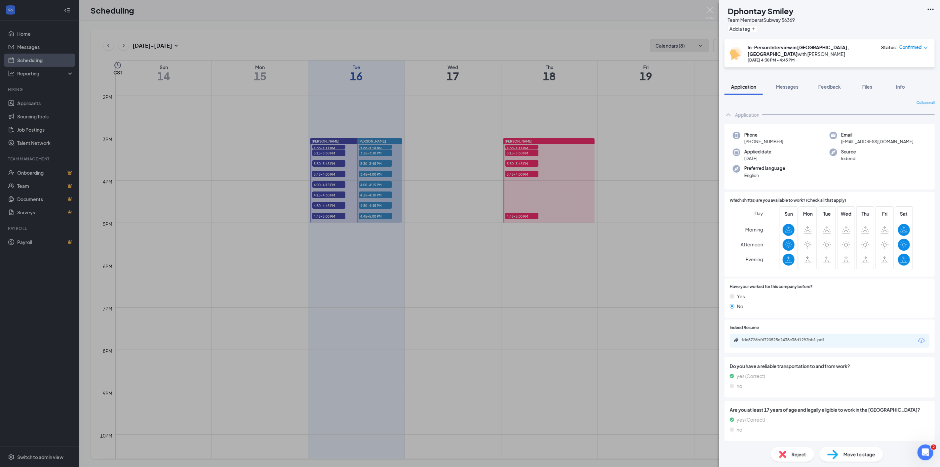
click at [923, 337] on icon "Download" at bounding box center [922, 341] width 8 height 8
click at [371, 217] on div "DS Dphontay Smiley Team Member at Subway 56369 Add a tag In-Person Interview in…" at bounding box center [470, 233] width 940 height 467
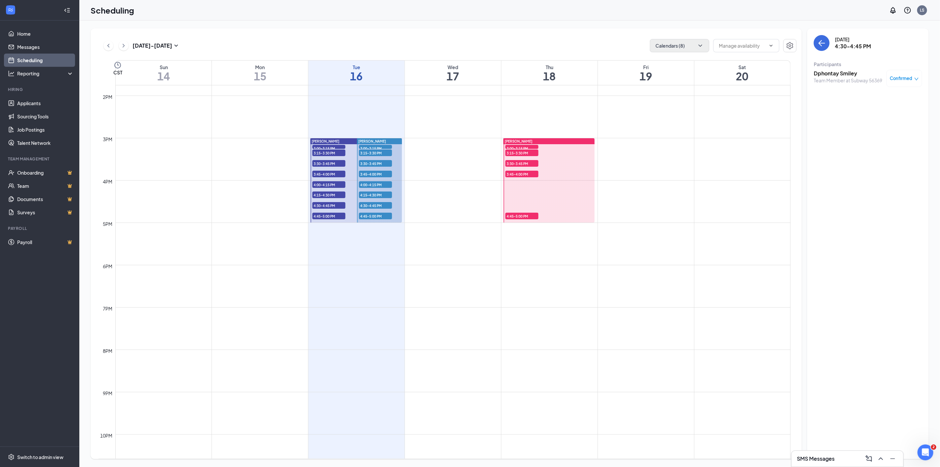
click at [368, 214] on span "4:45-5:00 PM" at bounding box center [375, 216] width 33 height 7
click at [834, 75] on h3 "Shatieraney Jackson" at bounding box center [848, 73] width 68 height 7
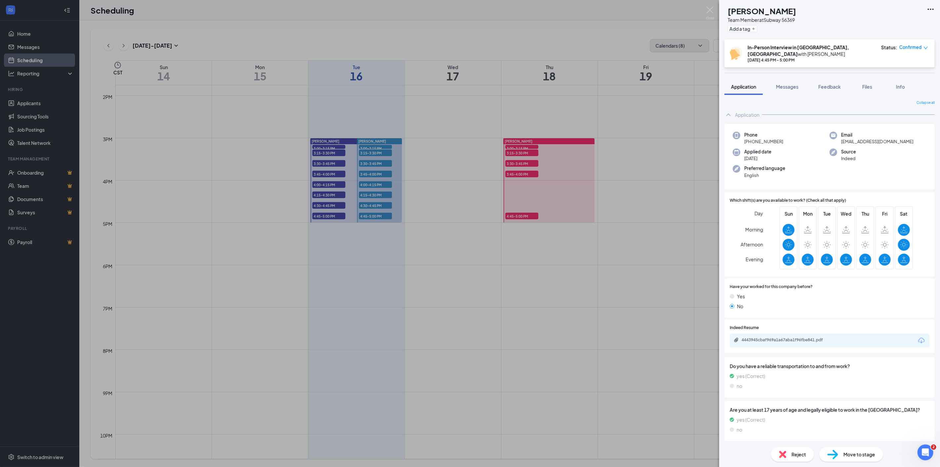
click at [923, 337] on icon "Download" at bounding box center [922, 341] width 8 height 8
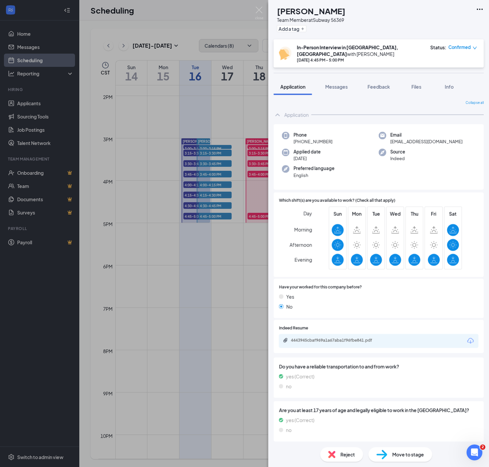
drag, startPoint x: 54, startPoint y: 338, endPoint x: 123, endPoint y: 264, distance: 101.5
click at [54, 338] on div "SJ Shatieraney Jackson Team Member at Subway 56369 Add a tag In-Person Intervie…" at bounding box center [244, 233] width 489 height 467
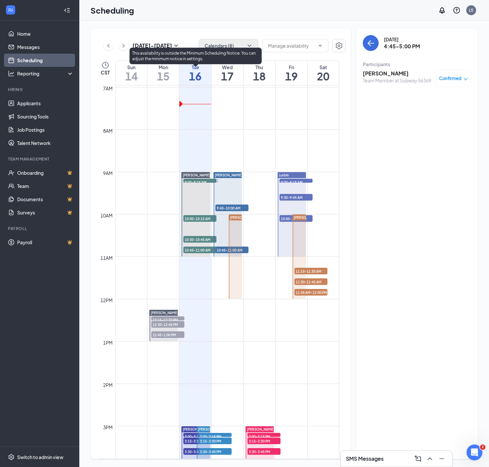
scroll to position [288, 0]
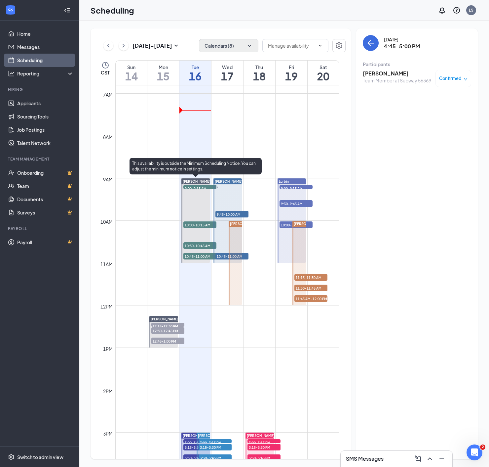
click at [190, 187] on span "9:00-9:15 AM" at bounding box center [200, 188] width 33 height 7
drag, startPoint x: 190, startPoint y: 222, endPoint x: 486, endPoint y: 171, distance: 300.7
click at [190, 223] on span "10:00-10:15 AM" at bounding box center [200, 224] width 33 height 7
click at [188, 245] on span "10:30-10:45 AM" at bounding box center [200, 245] width 33 height 7
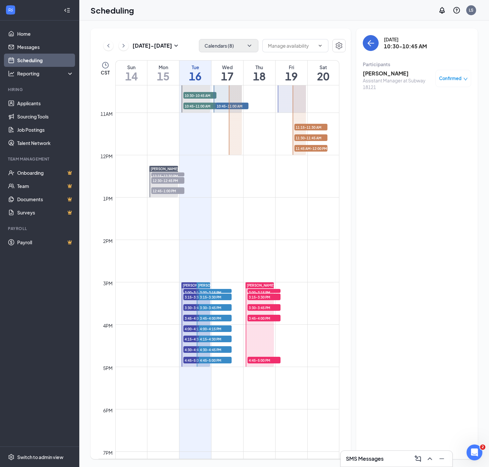
scroll to position [509, 0]
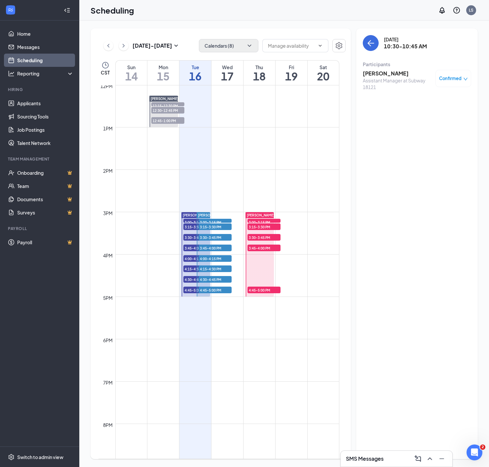
click at [188, 221] on span "3:00-3:15 PM" at bounding box center [200, 222] width 33 height 7
drag, startPoint x: 186, startPoint y: 226, endPoint x: 474, endPoint y: 179, distance: 291.5
click at [186, 226] on span "3:15-3:30 PM" at bounding box center [200, 226] width 33 height 7
drag, startPoint x: 187, startPoint y: 236, endPoint x: 441, endPoint y: 159, distance: 265.5
click at [187, 236] on span "3:30-3:45 PM" at bounding box center [200, 237] width 33 height 7
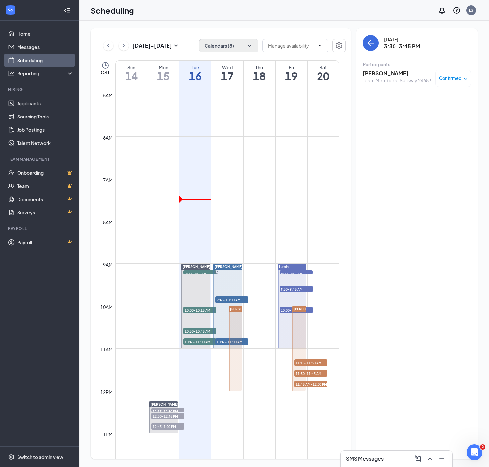
scroll to position [178, 0]
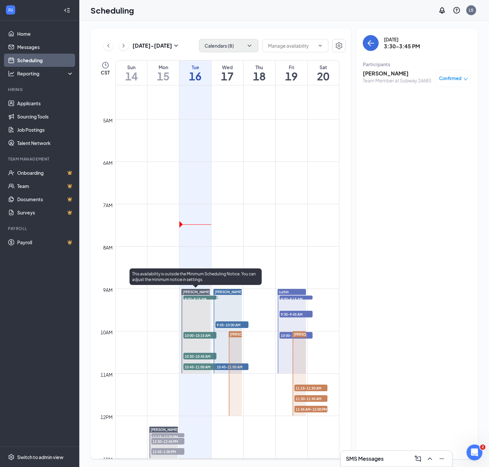
click at [192, 334] on span "10:00-10:15 AM" at bounding box center [200, 335] width 33 height 7
click at [191, 298] on span "9:00-9:15 AM" at bounding box center [200, 298] width 33 height 7
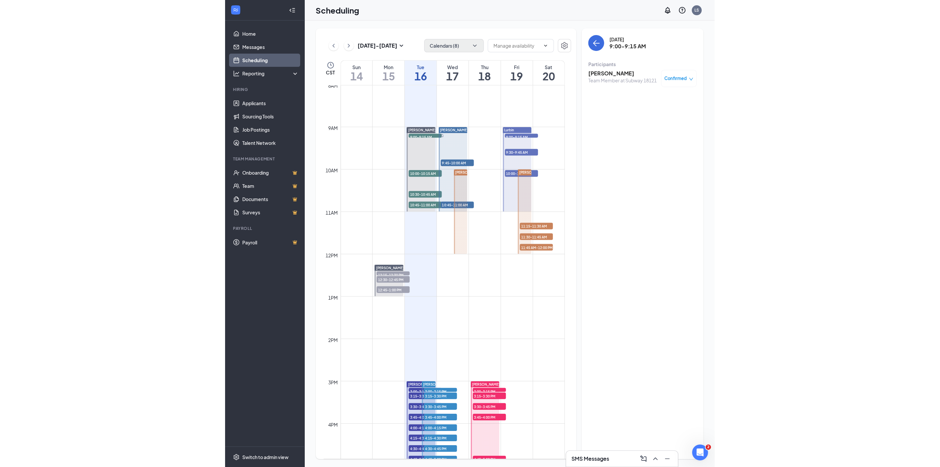
scroll to position [435, 0]
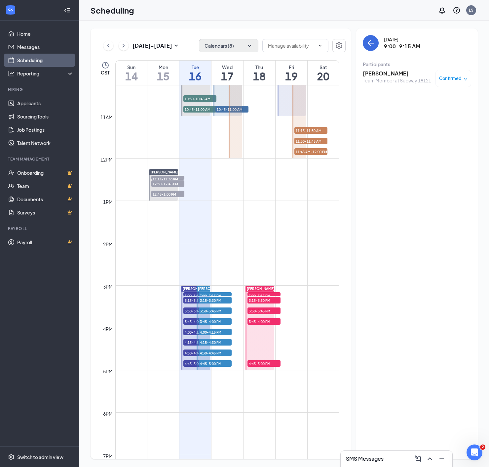
click at [190, 295] on span "3:00-3:15 PM" at bounding box center [200, 295] width 33 height 7
click at [192, 300] on span "3:15-3:30 PM" at bounding box center [200, 300] width 33 height 7
click at [394, 71] on h3 "Aaron Thomas" at bounding box center [397, 73] width 69 height 7
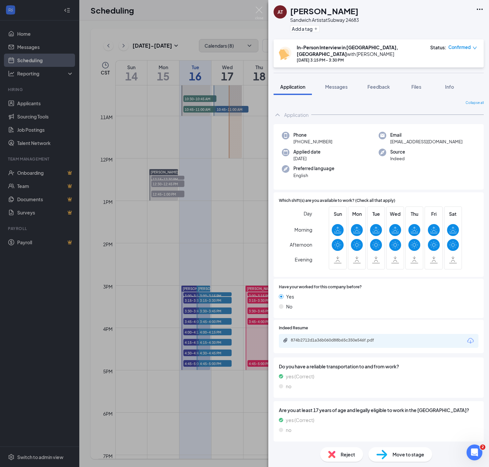
click at [468, 337] on icon "Download" at bounding box center [471, 341] width 8 height 8
click at [188, 309] on div "AT Aaron Thomas Sandwich Artist at Subway 24683 Add a tag In-Person Interview i…" at bounding box center [244, 233] width 489 height 467
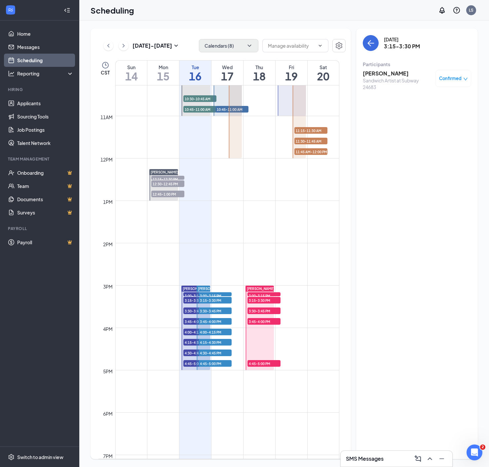
click at [188, 310] on span "3:30-3:45 PM" at bounding box center [200, 310] width 33 height 7
click at [188, 318] on span "3:45-4:00 PM" at bounding box center [200, 321] width 33 height 7
click at [186, 333] on span "4:00-4:15 PM" at bounding box center [200, 331] width 33 height 7
drag, startPoint x: 190, startPoint y: 342, endPoint x: 469, endPoint y: 222, distance: 302.7
click at [190, 342] on span "4:15-4:30 PM" at bounding box center [200, 342] width 33 height 7
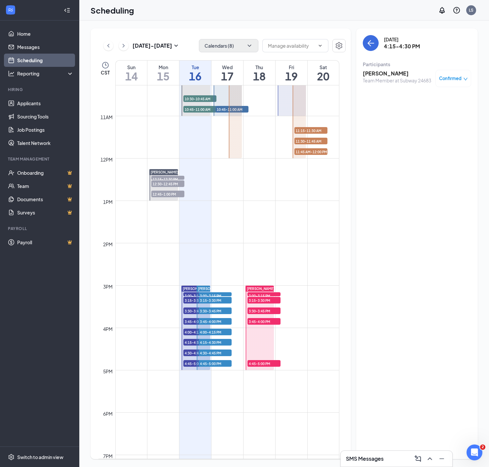
click at [185, 351] on span "4:30-4:45 PM" at bounding box center [200, 352] width 33 height 7
click at [185, 364] on span "4:45-5:00 PM" at bounding box center [200, 363] width 33 height 7
click at [205, 293] on span "3:00-3:15 PM" at bounding box center [215, 295] width 33 height 7
click at [204, 300] on span "3:15-3:30 PM" at bounding box center [215, 300] width 33 height 7
click at [200, 310] on span "3:30-3:45 PM" at bounding box center [215, 310] width 33 height 7
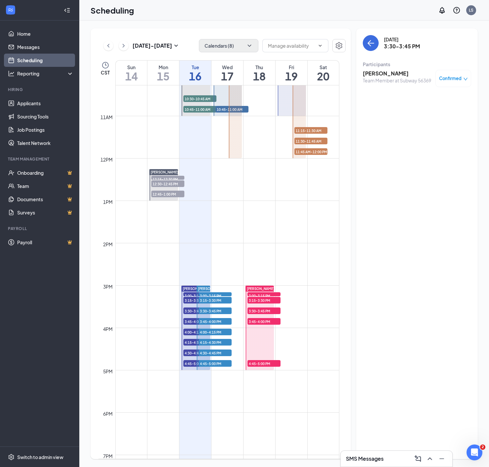
drag, startPoint x: 206, startPoint y: 318, endPoint x: 439, endPoint y: 258, distance: 241.1
click at [206, 318] on span "3:45-4:00 PM" at bounding box center [215, 321] width 33 height 7
click at [203, 330] on span "4:00-4:15 PM" at bounding box center [215, 331] width 33 height 7
click at [201, 342] on span "4:15-4:30 PM" at bounding box center [215, 342] width 33 height 7
click at [203, 350] on span "4:30-4:45 PM" at bounding box center [215, 352] width 33 height 7
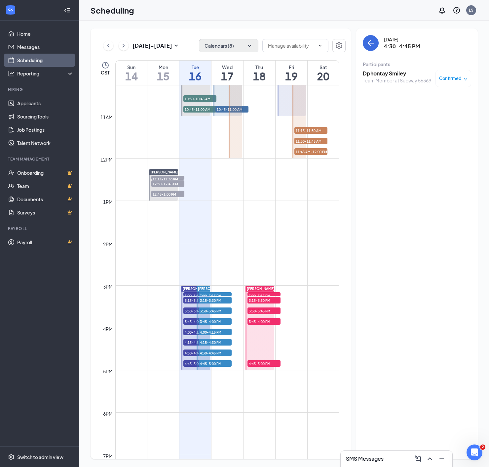
drag, startPoint x: 204, startPoint y: 361, endPoint x: 444, endPoint y: 288, distance: 251.0
click at [204, 361] on span "4:45-5:00 PM" at bounding box center [215, 363] width 33 height 7
